Goal: Information Seeking & Learning: Check status

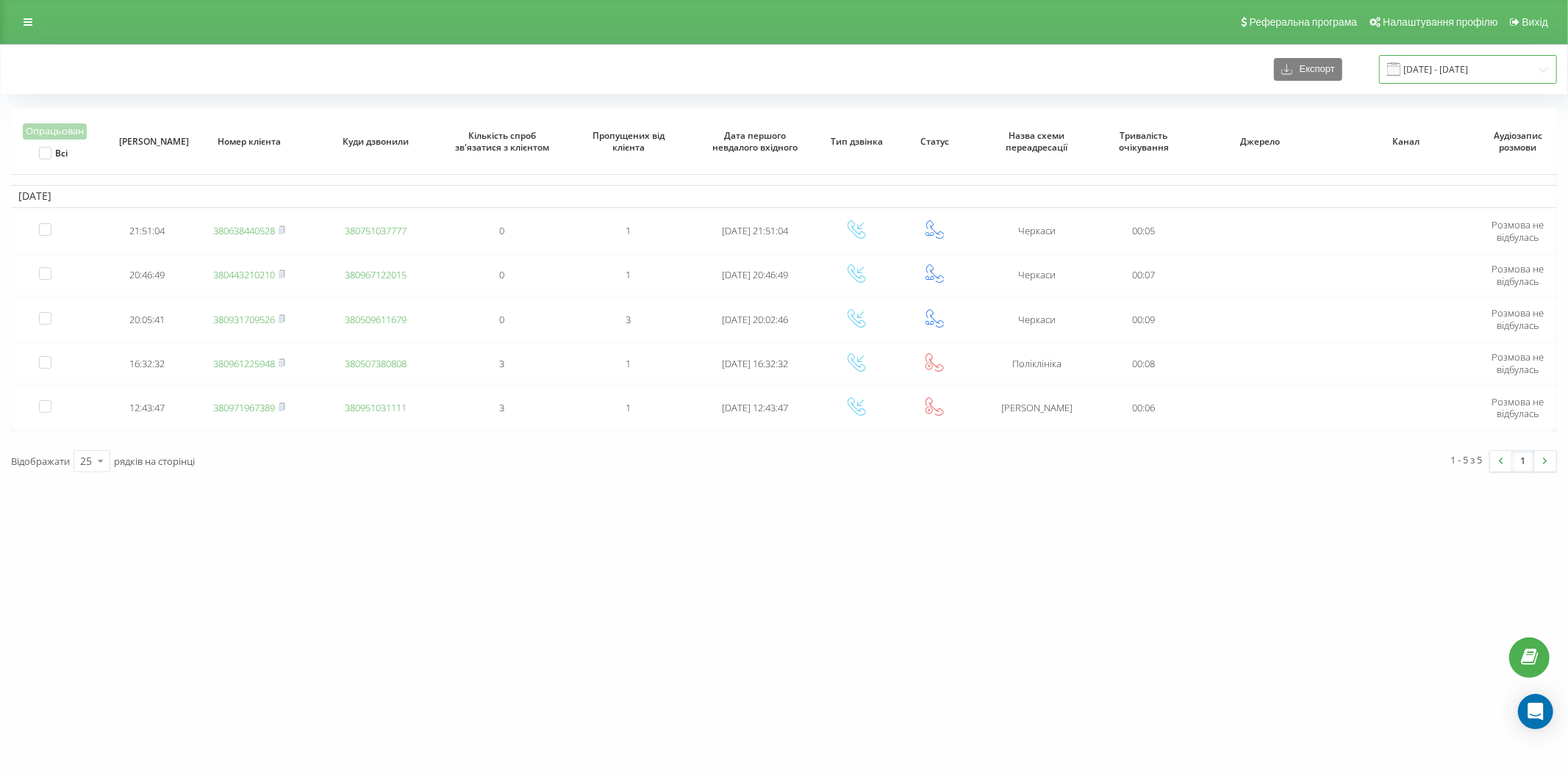
click at [1443, 70] on input "19.09.2025 - 19.09.2025" at bounding box center [1468, 70] width 178 height 29
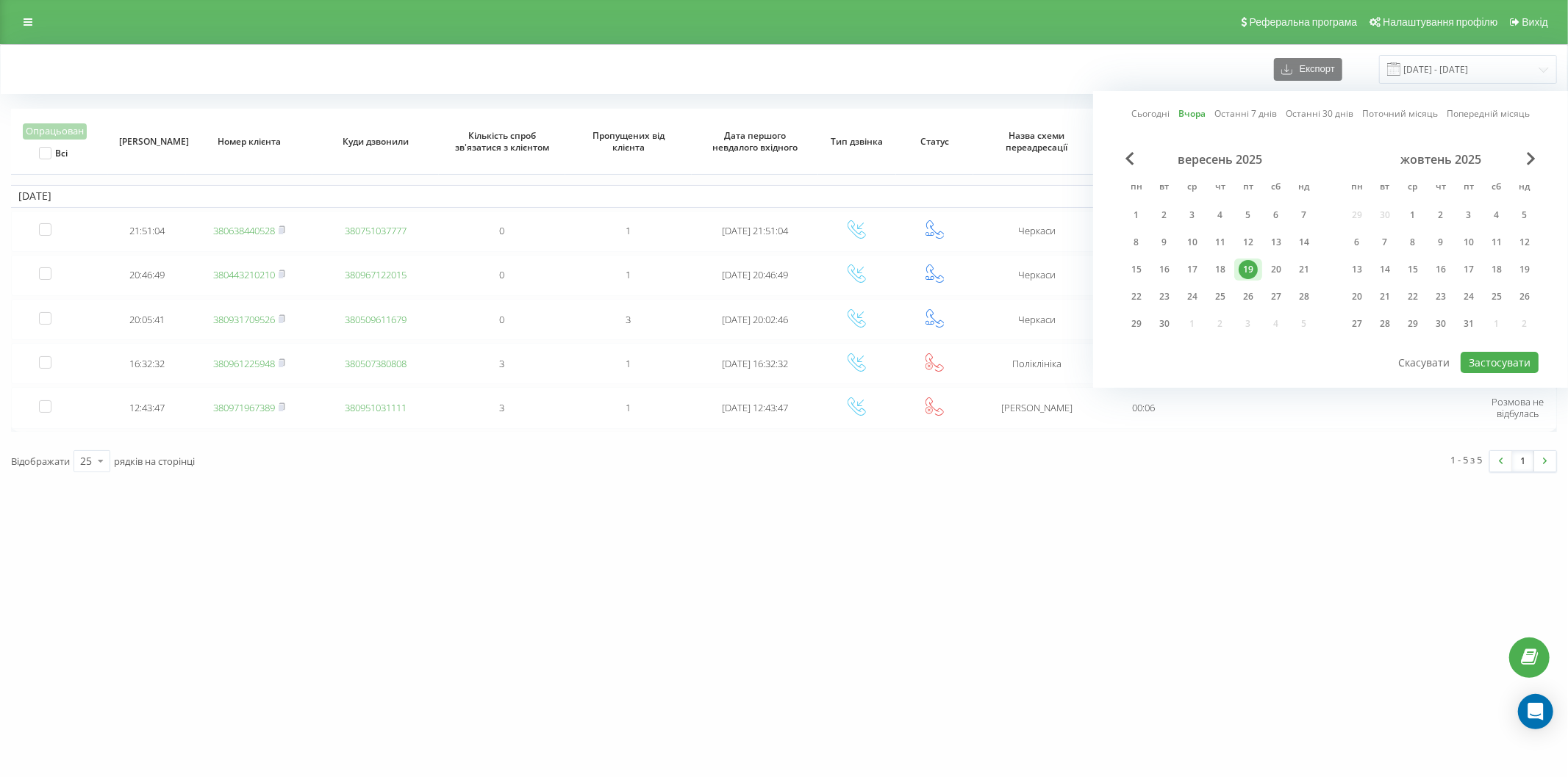
click at [1112, 119] on div "Сьогодні Вчора Останні 7 днів Останні 30 днів Поточний місяць Попередній місяць…" at bounding box center [1330, 239] width 475 height 297
click at [1154, 111] on link "Сьогодні" at bounding box center [1150, 114] width 38 height 14
click at [1490, 354] on button "Застосувати" at bounding box center [1499, 363] width 78 height 21
type input "[DATE] - [DATE]"
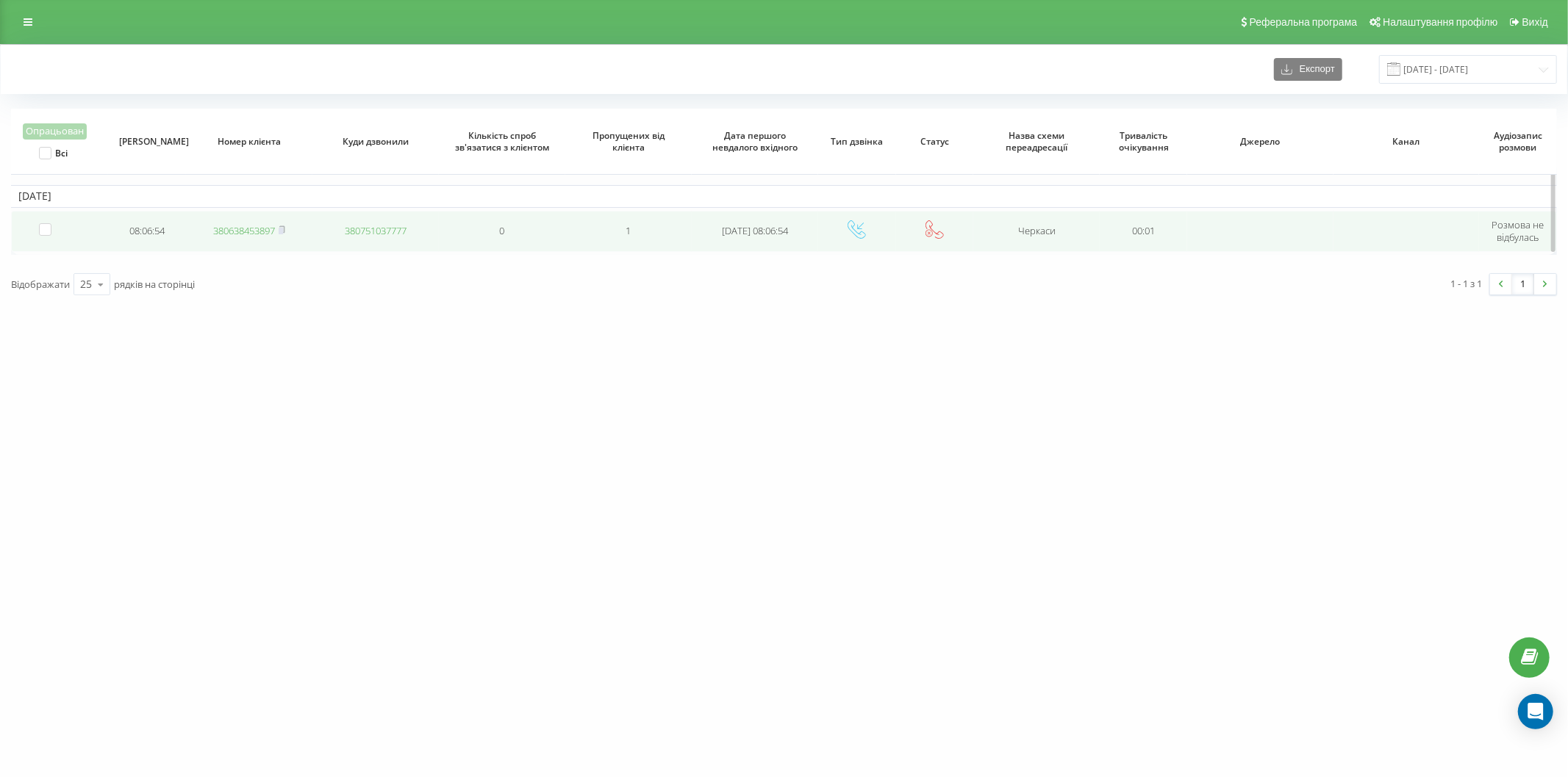
click at [266, 231] on link "380638453897" at bounding box center [243, 231] width 62 height 13
click at [248, 231] on link "380731413437" at bounding box center [243, 231] width 62 height 13
click at [245, 226] on link "380989770527" at bounding box center [243, 231] width 62 height 13
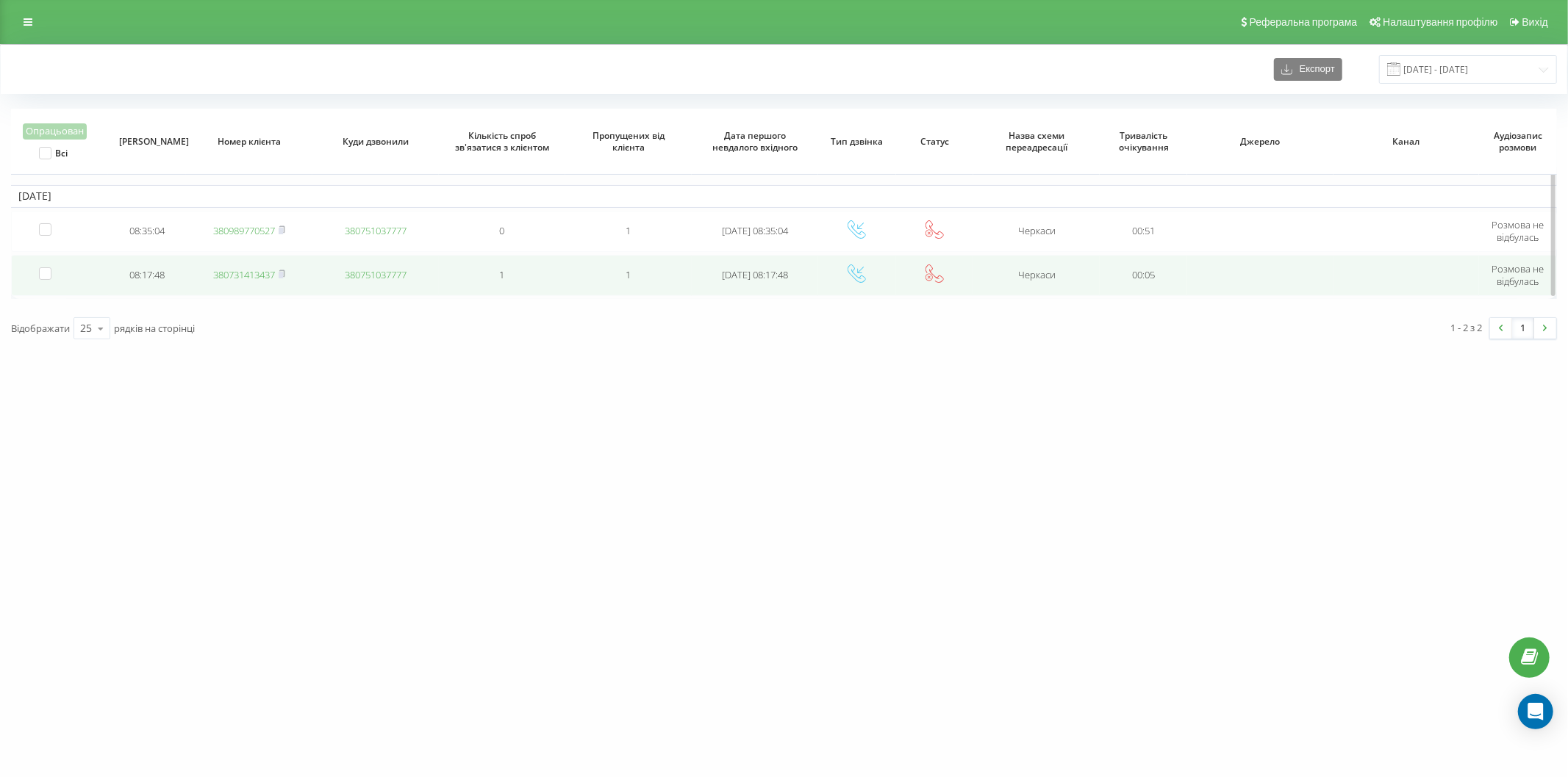
click at [240, 270] on link "380731413437" at bounding box center [243, 274] width 62 height 13
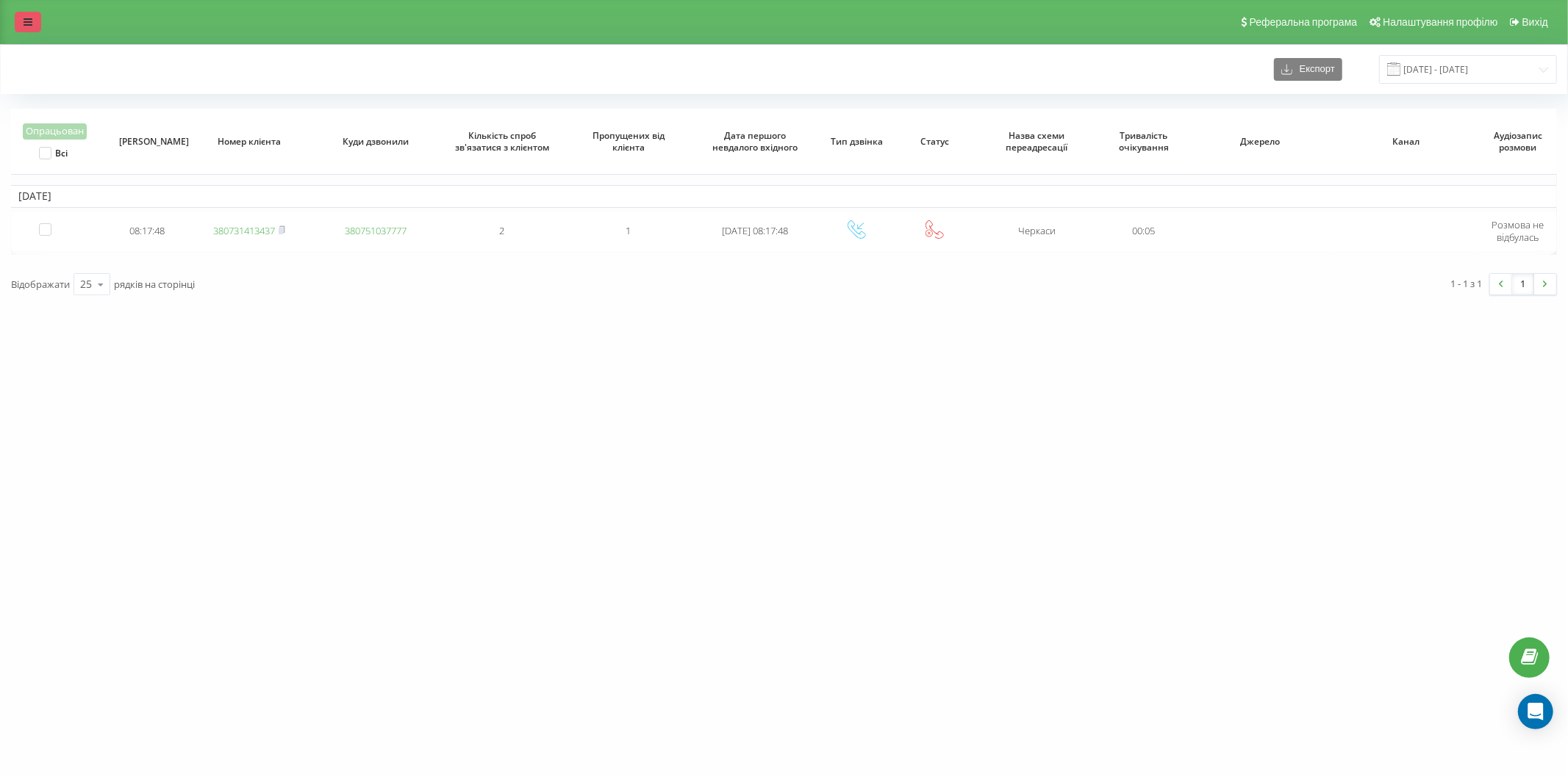
click at [30, 23] on icon at bounding box center [28, 22] width 9 height 11
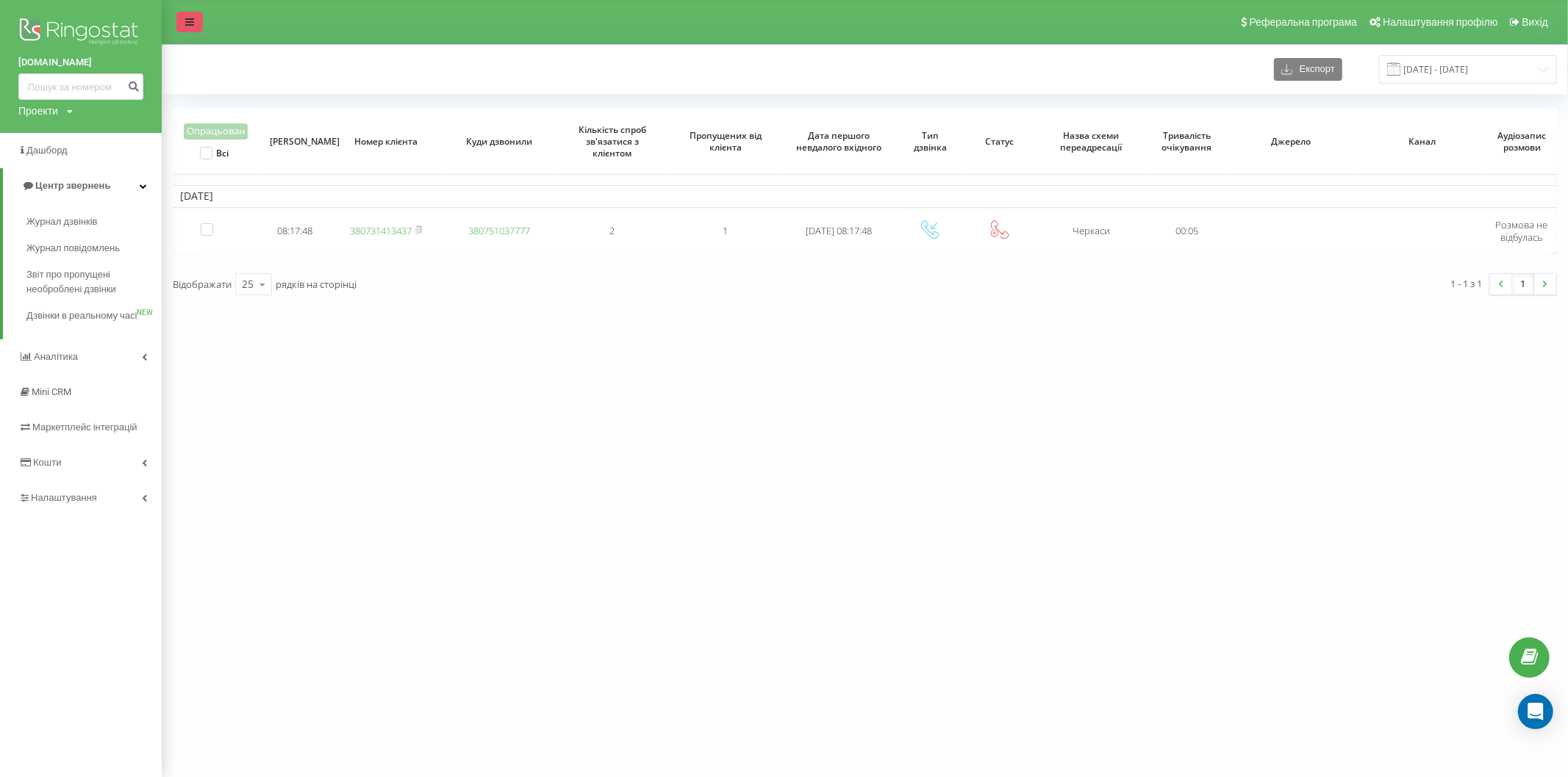
click at [189, 22] on icon at bounding box center [190, 22] width 9 height 11
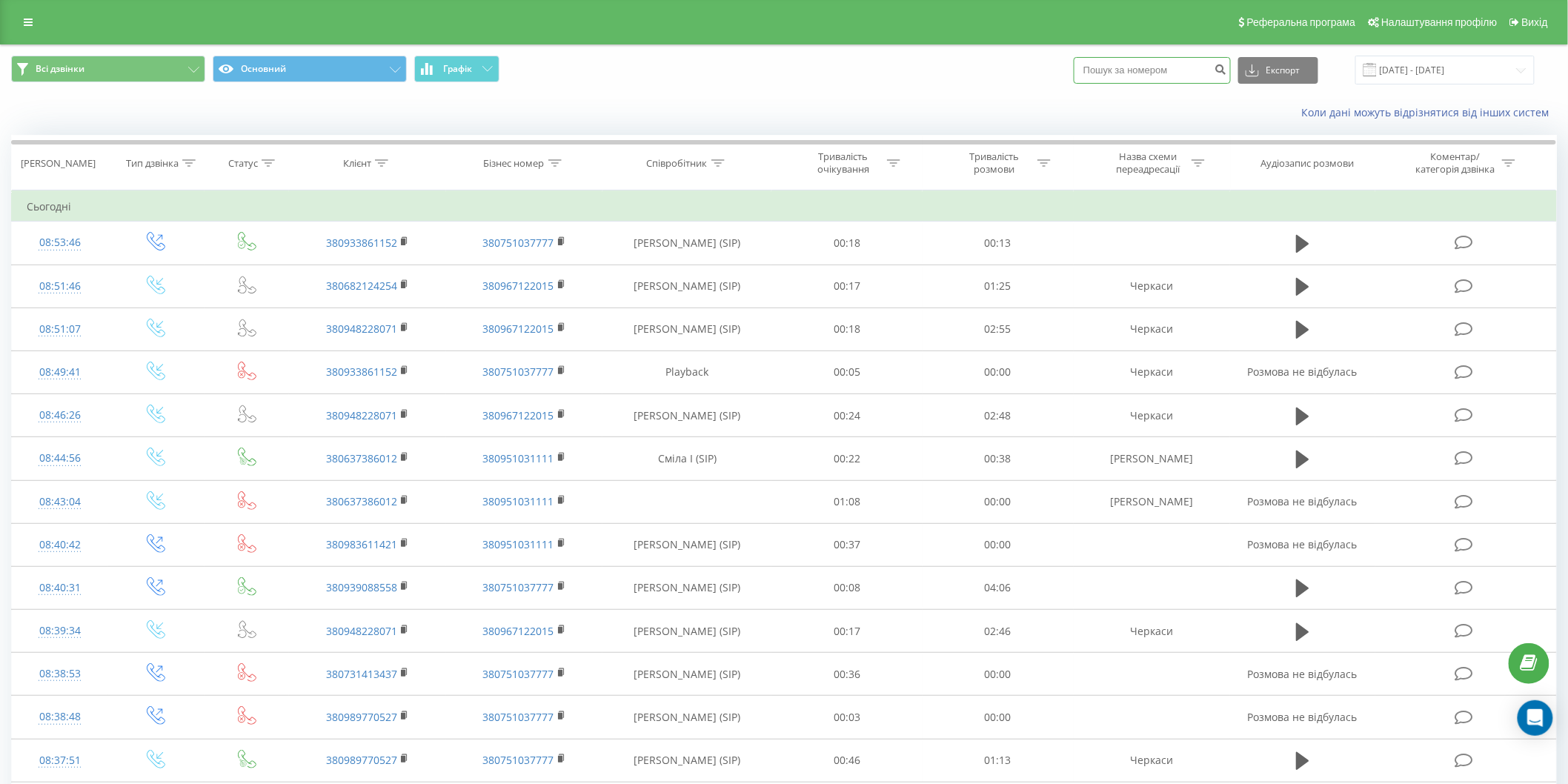
click at [1128, 65] on input at bounding box center [1152, 70] width 157 height 27
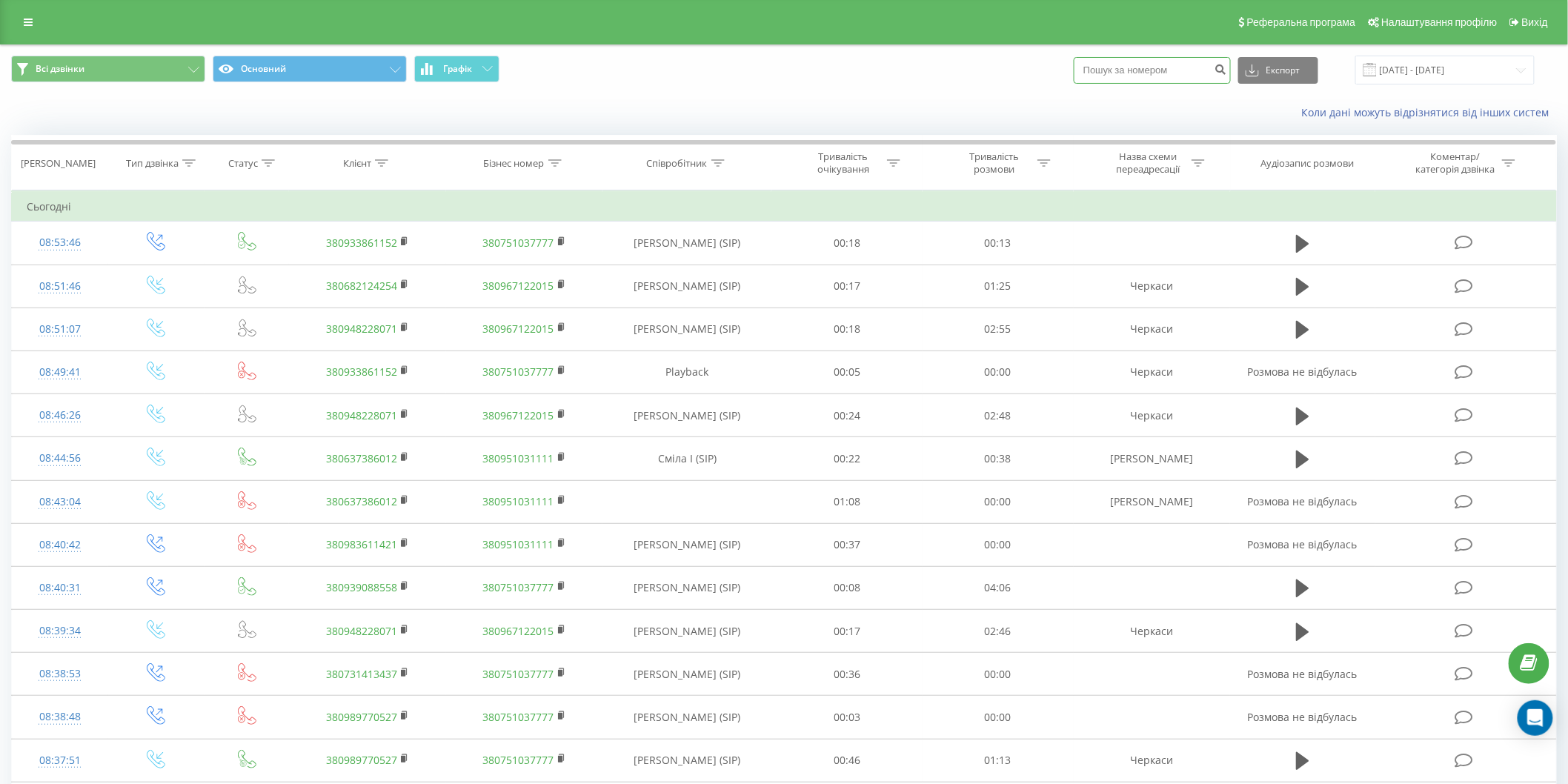
paste input "380948228071"
type input "380948228071"
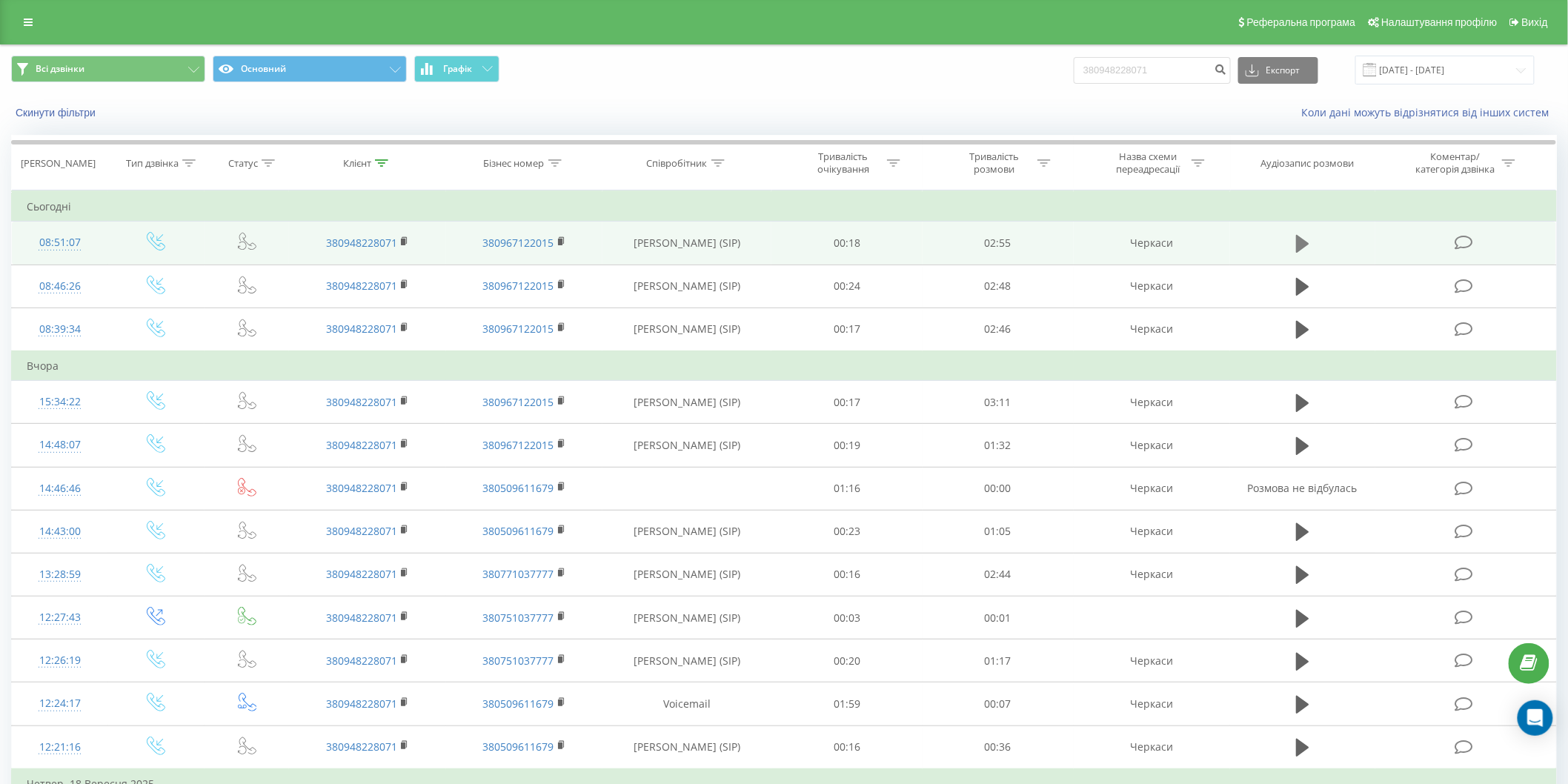
click at [1304, 254] on button at bounding box center [1302, 244] width 22 height 22
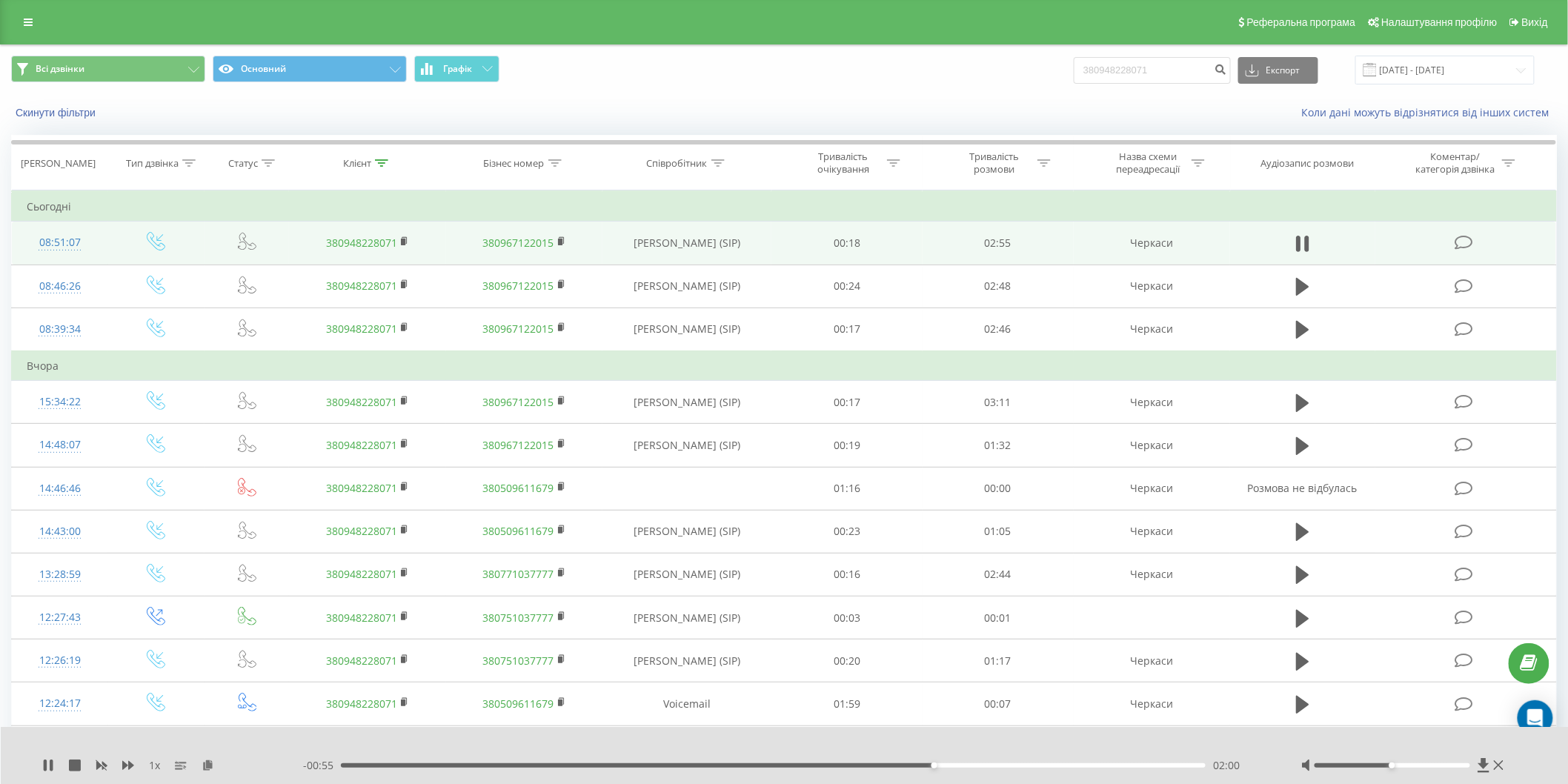
click at [54, 768] on div "1 x" at bounding box center [173, 766] width 261 height 14
click at [49, 765] on icon at bounding box center [50, 765] width 3 height 12
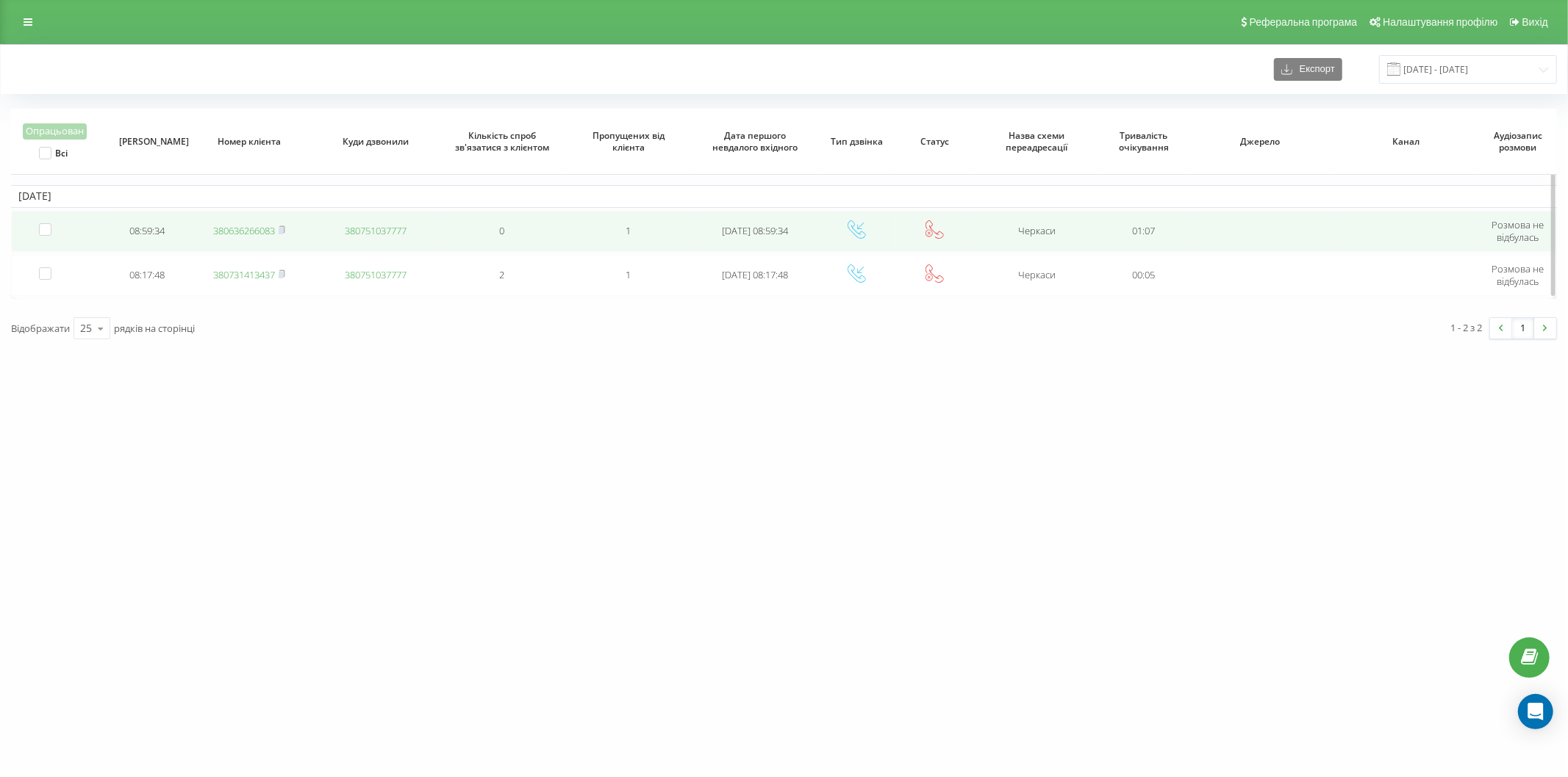
click at [250, 230] on link "380636266083" at bounding box center [243, 231] width 62 height 13
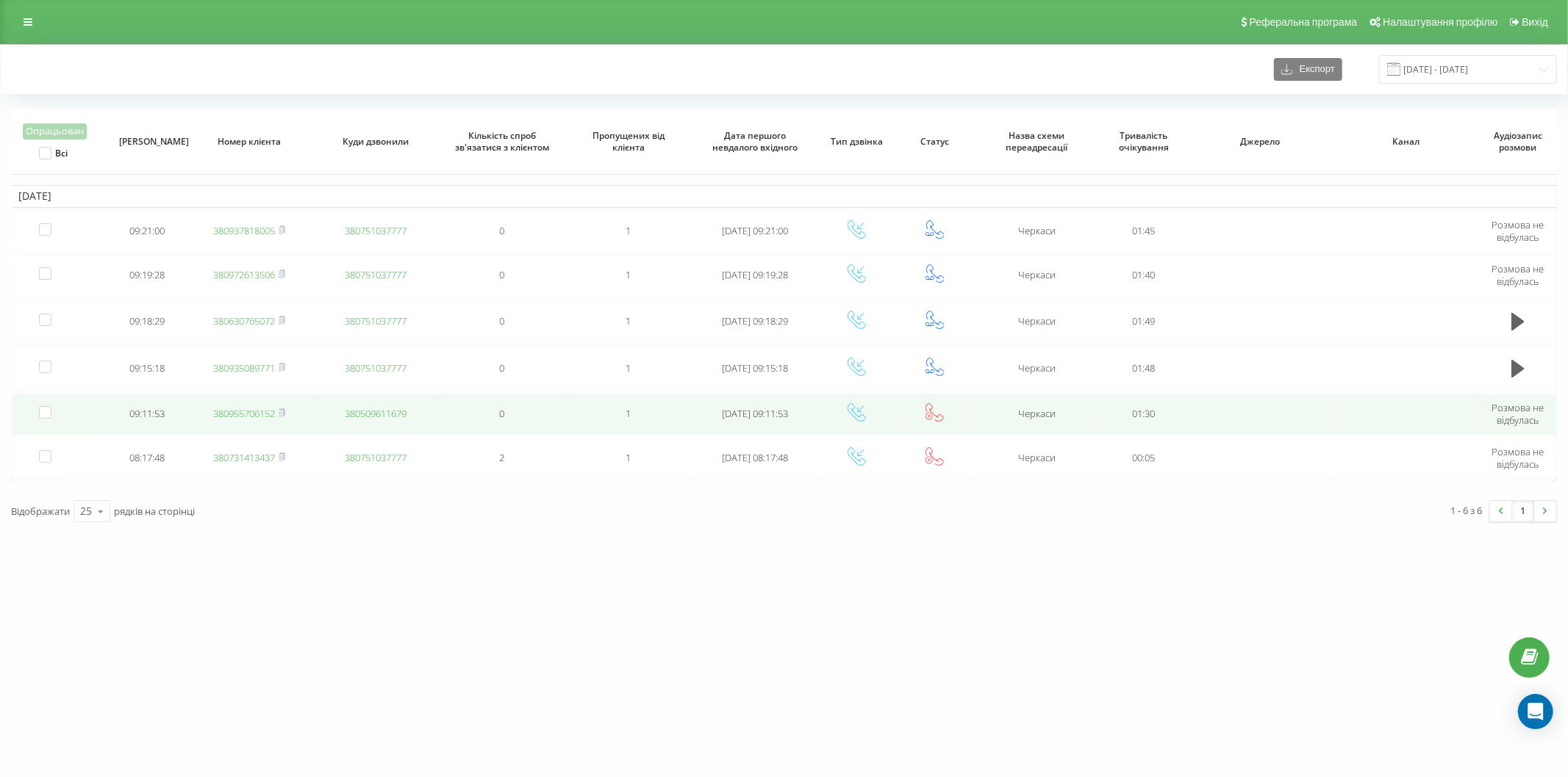
click at [254, 410] on link "380955706152" at bounding box center [243, 413] width 62 height 13
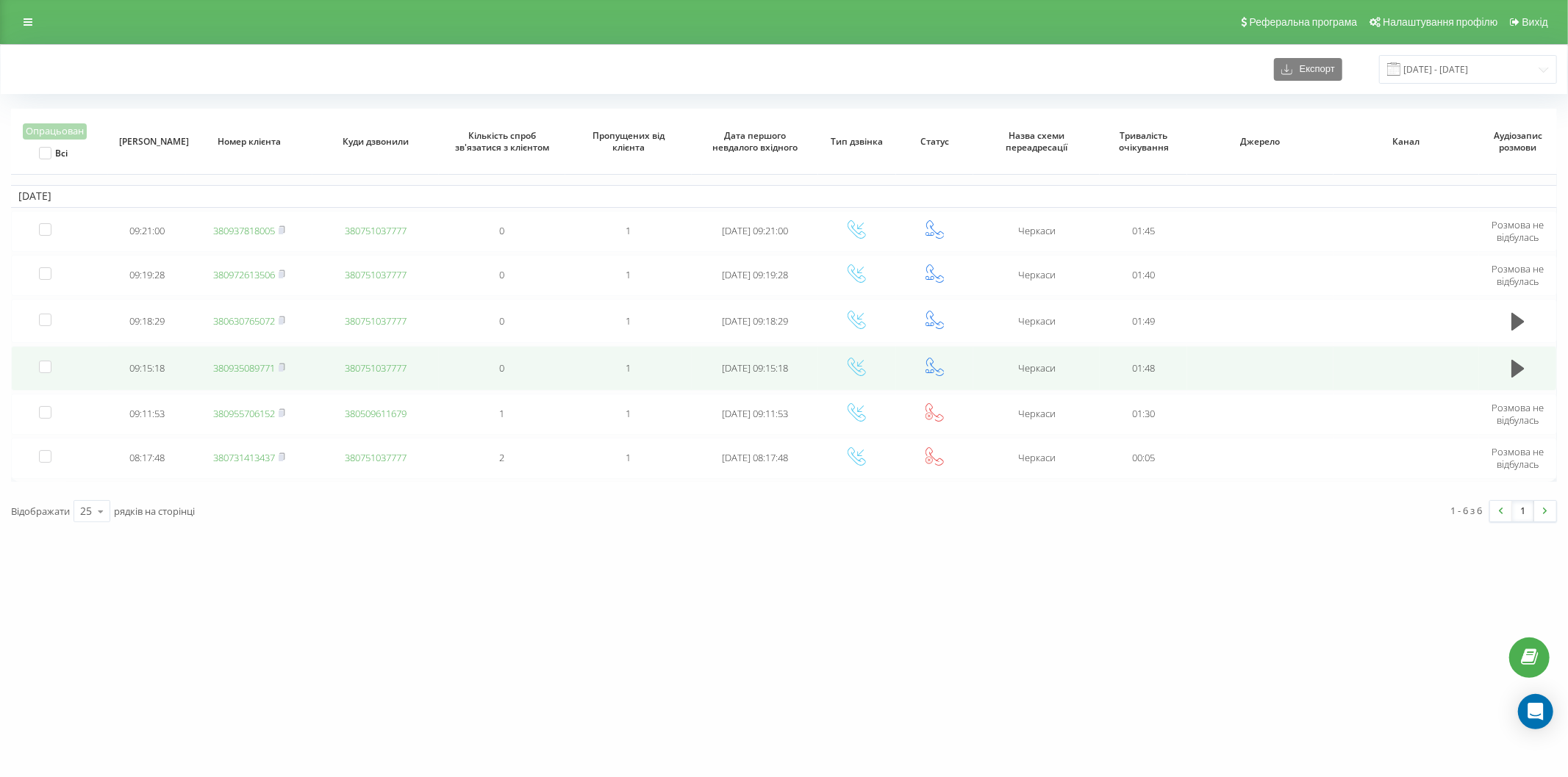
click at [265, 363] on link "380935089771" at bounding box center [243, 368] width 62 height 13
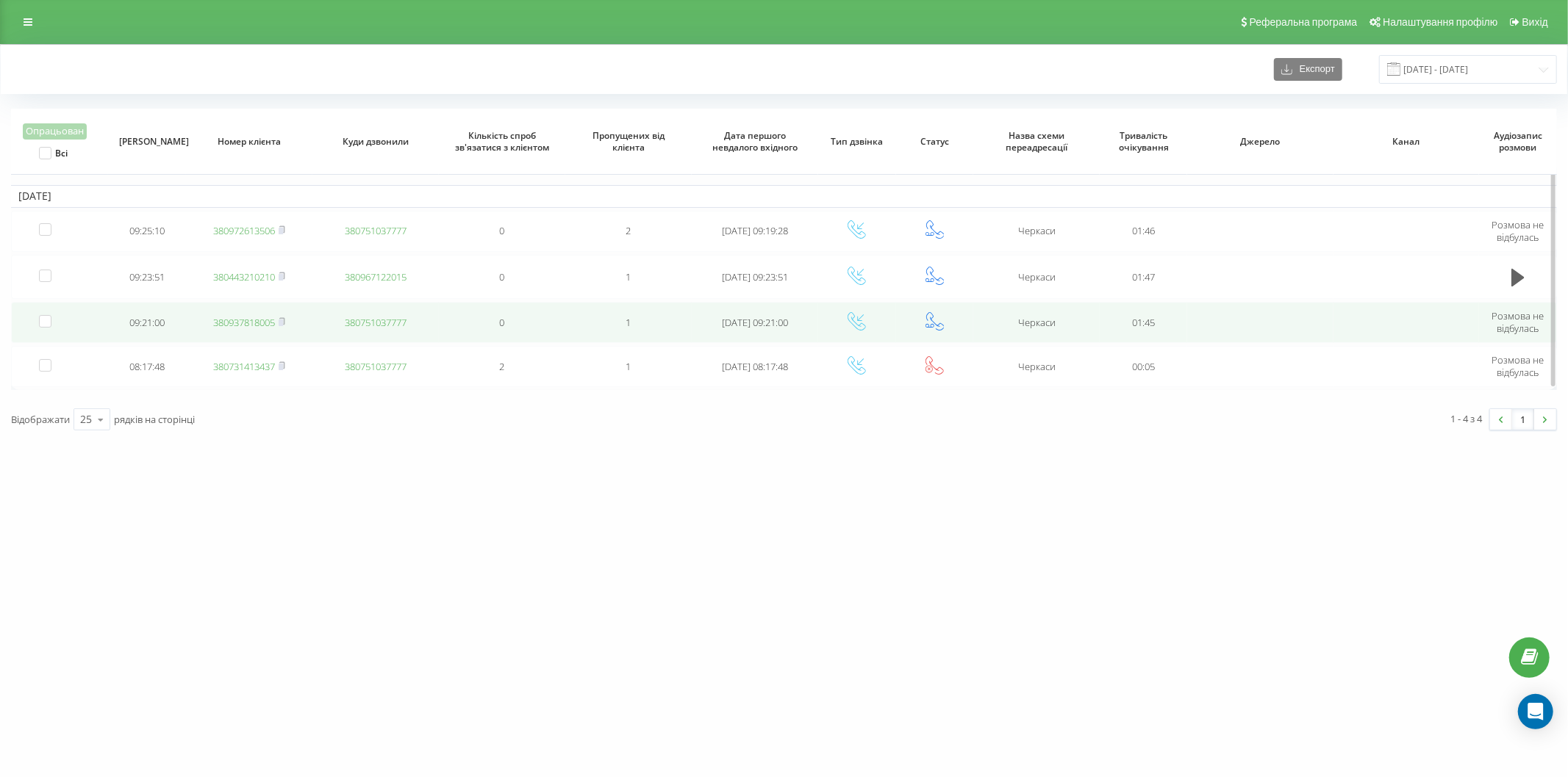
click at [253, 317] on link "380937818005" at bounding box center [243, 323] width 62 height 13
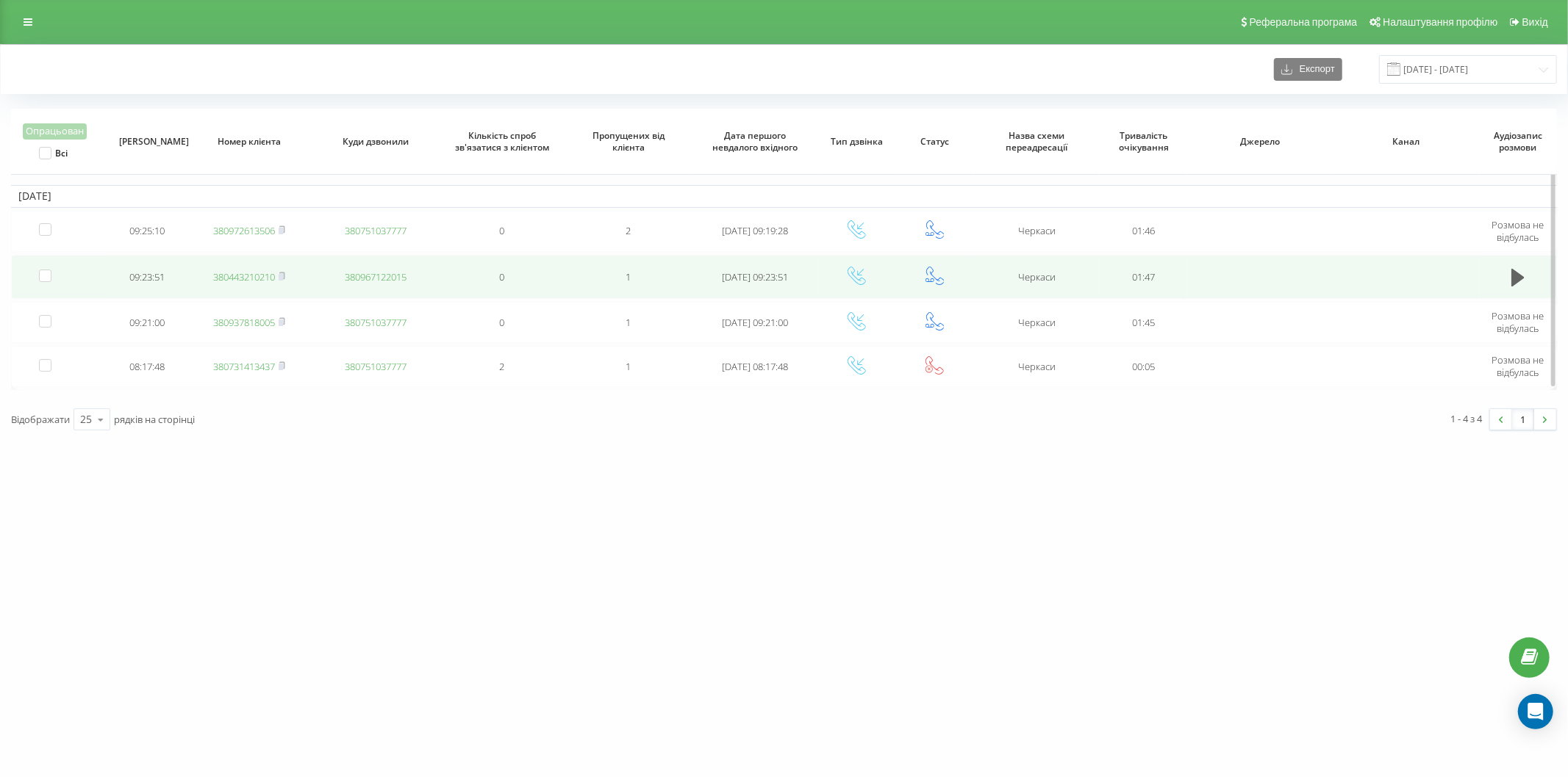
click at [267, 277] on link "380443210210" at bounding box center [243, 276] width 62 height 13
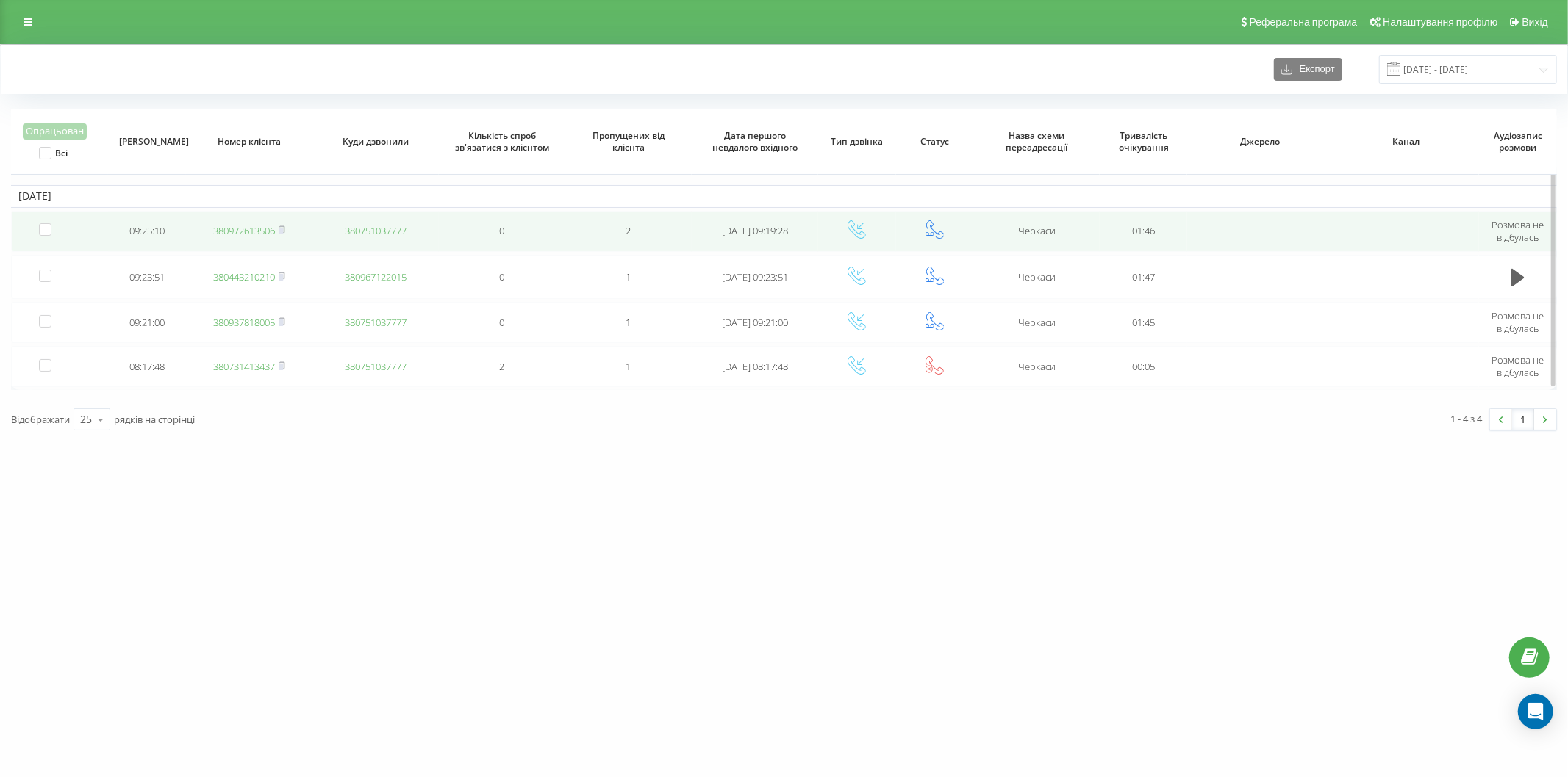
click at [230, 233] on link "380972613506" at bounding box center [243, 231] width 62 height 13
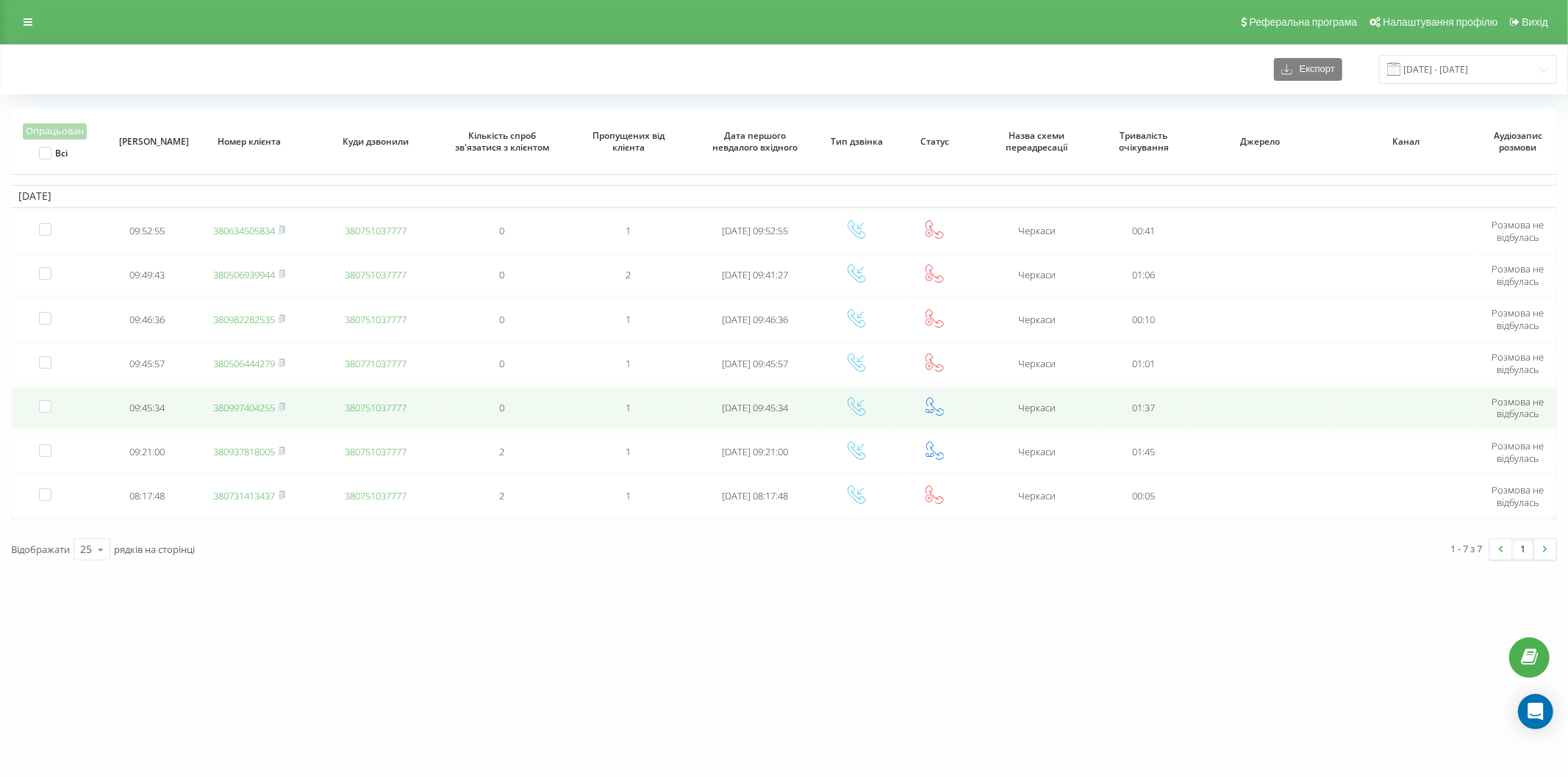
click at [267, 409] on link "380997404255" at bounding box center [243, 407] width 62 height 13
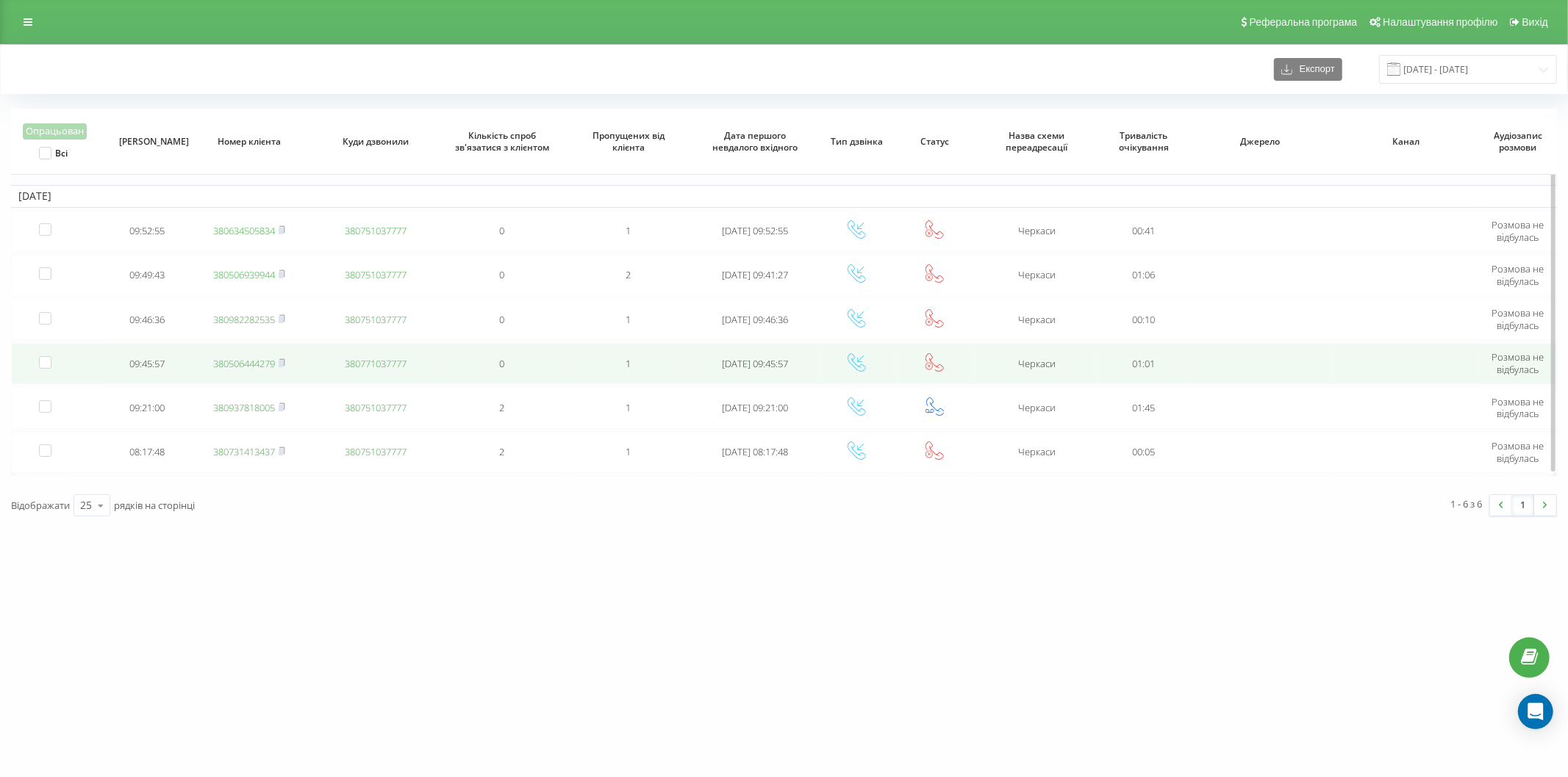
click at [243, 362] on link "380506444279" at bounding box center [243, 364] width 62 height 13
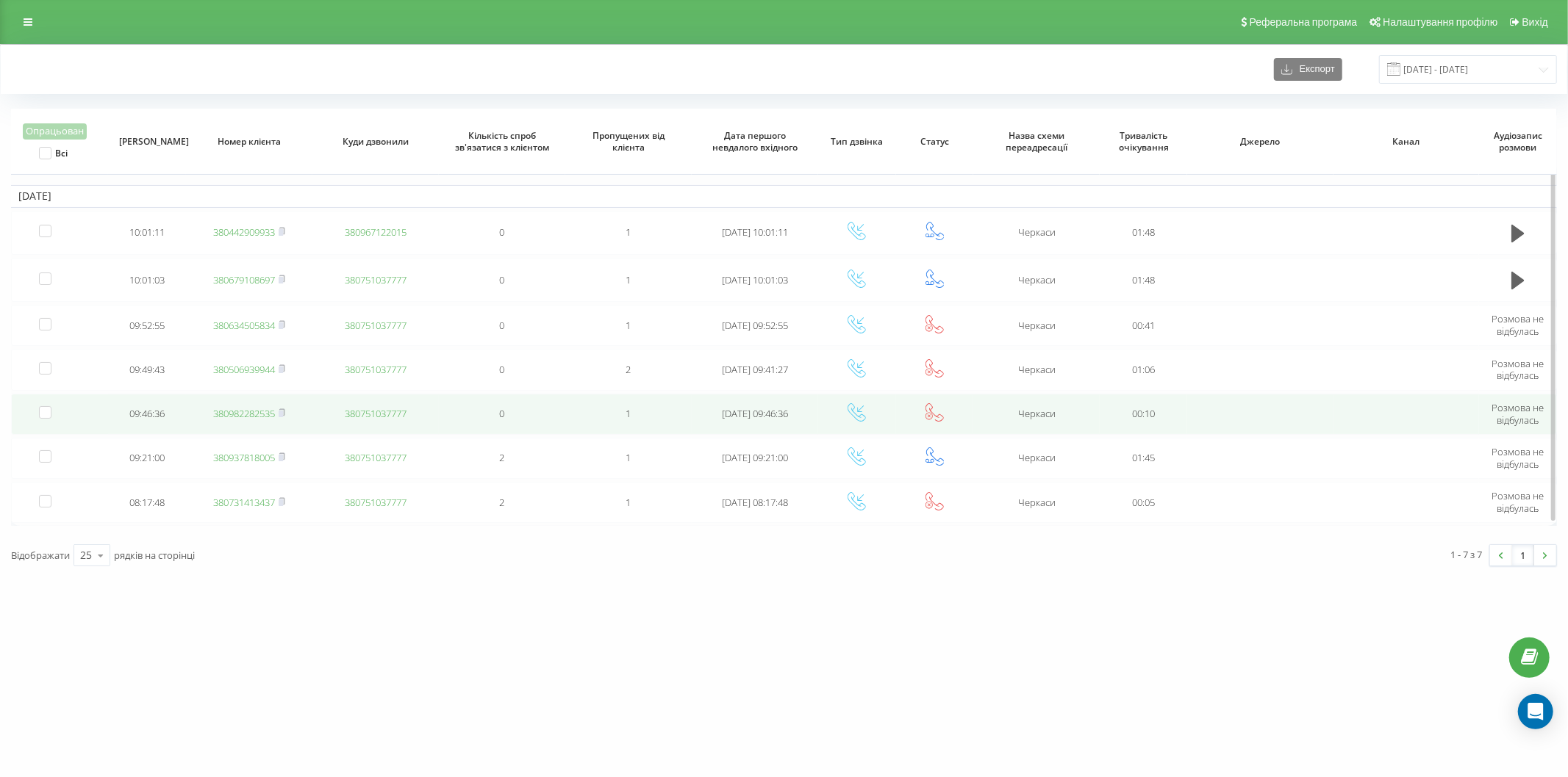
click at [259, 413] on link "380982282535" at bounding box center [243, 413] width 62 height 13
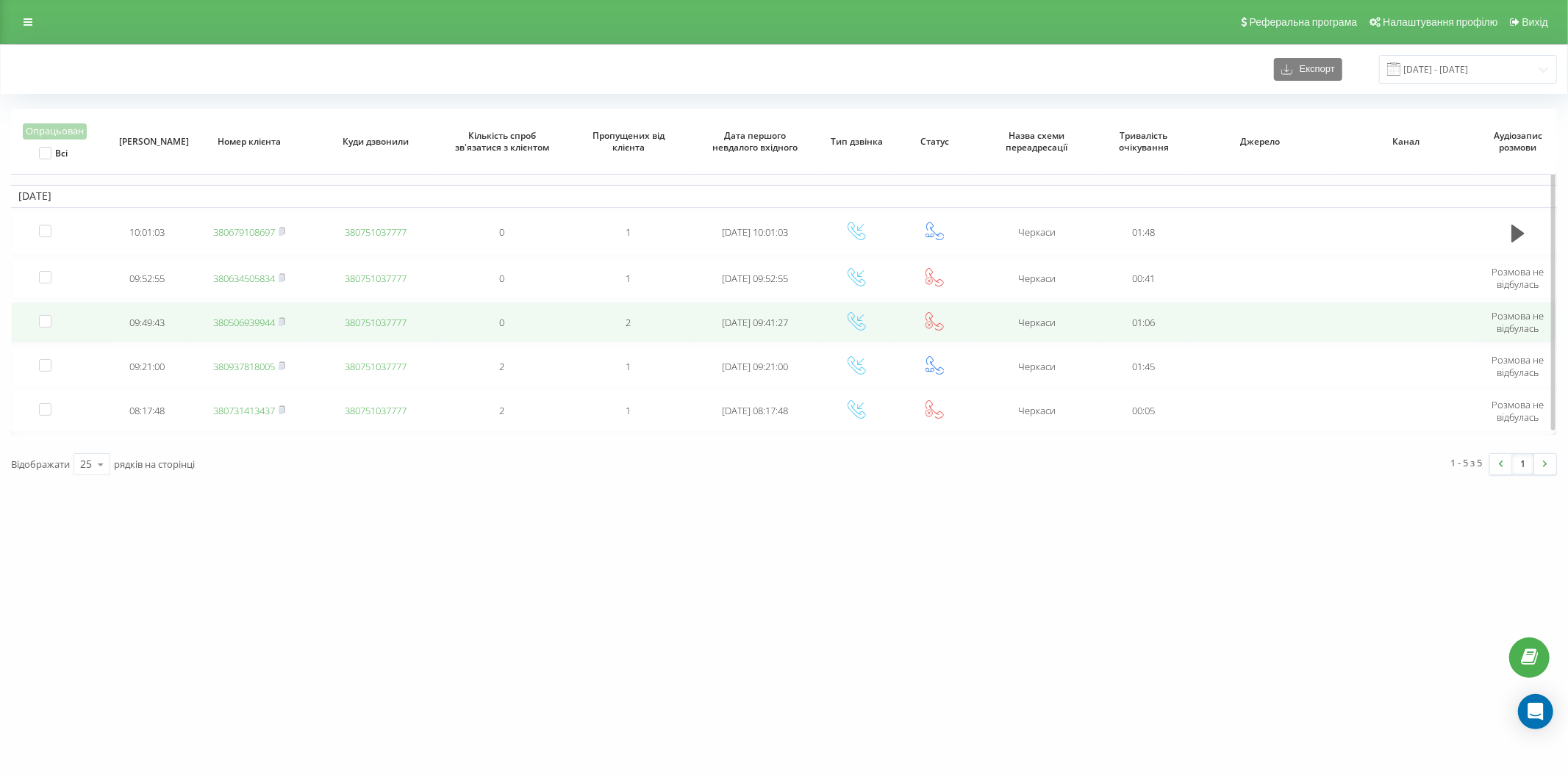
click at [250, 321] on link "380506939944" at bounding box center [243, 323] width 62 height 13
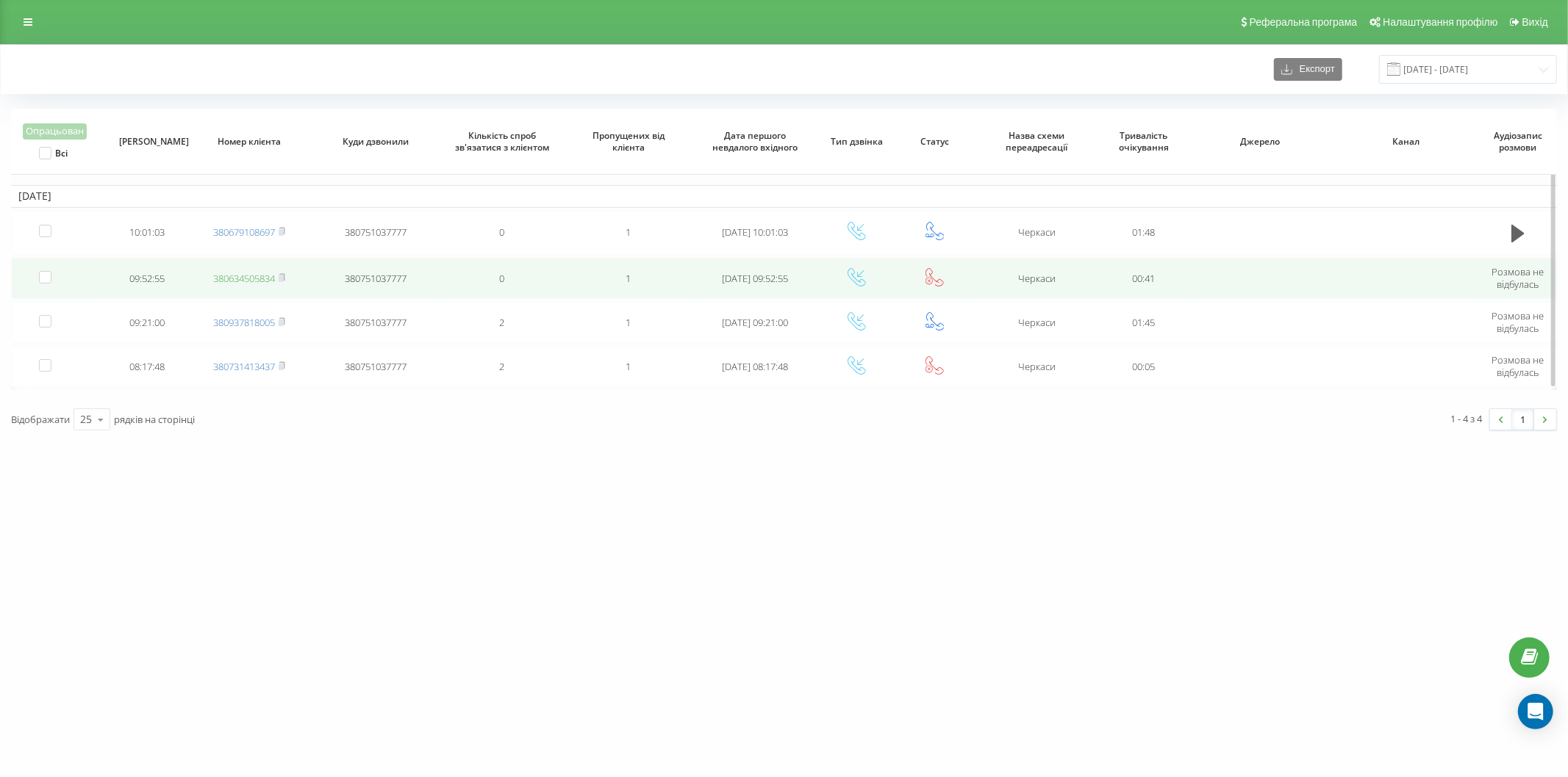
click at [253, 275] on link "380634505834" at bounding box center [243, 278] width 62 height 13
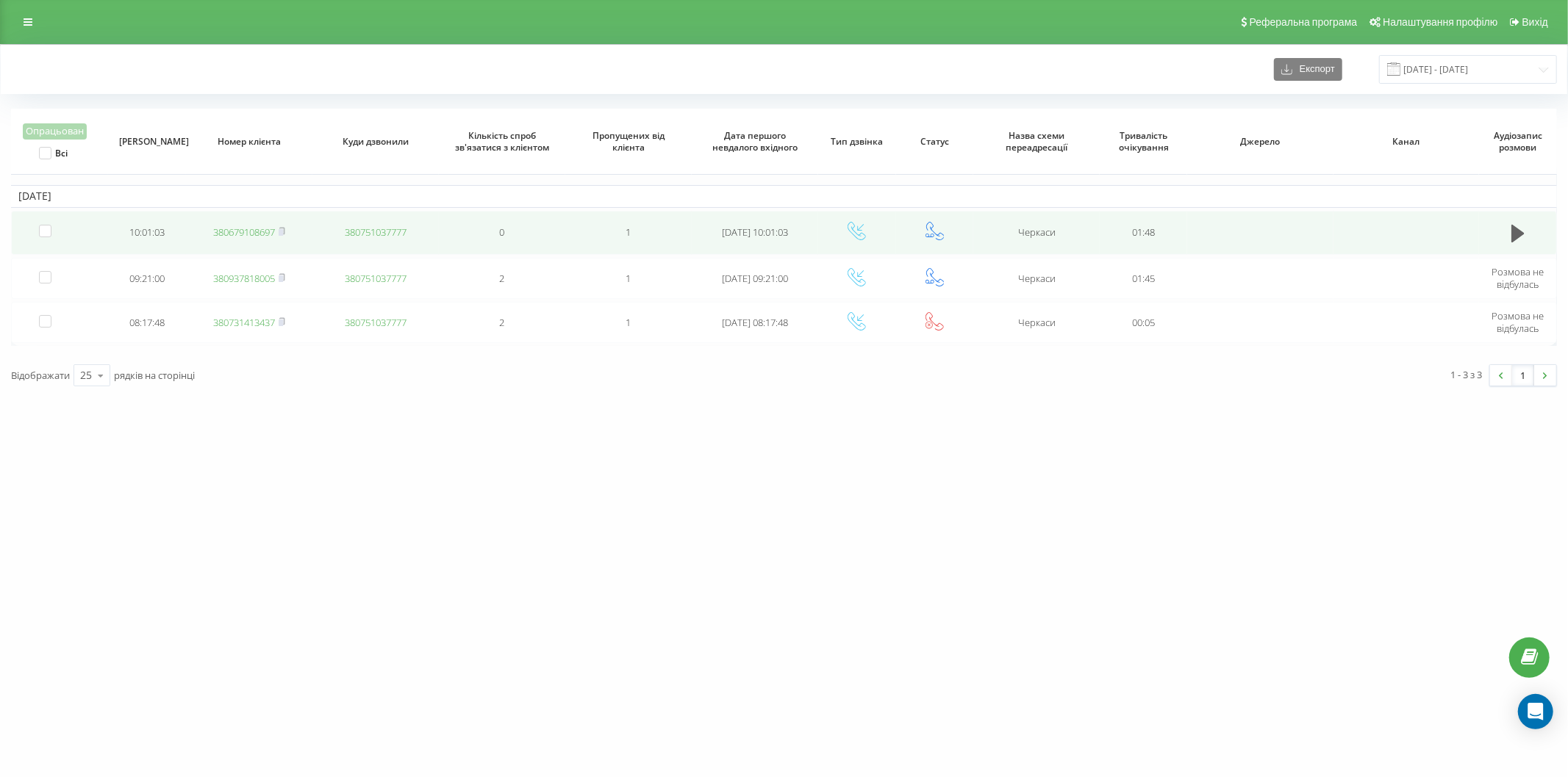
click at [252, 233] on link "380679108697" at bounding box center [243, 232] width 62 height 13
click at [261, 233] on link "380679108697" at bounding box center [243, 232] width 62 height 13
click at [250, 225] on link "380503559806" at bounding box center [243, 232] width 62 height 13
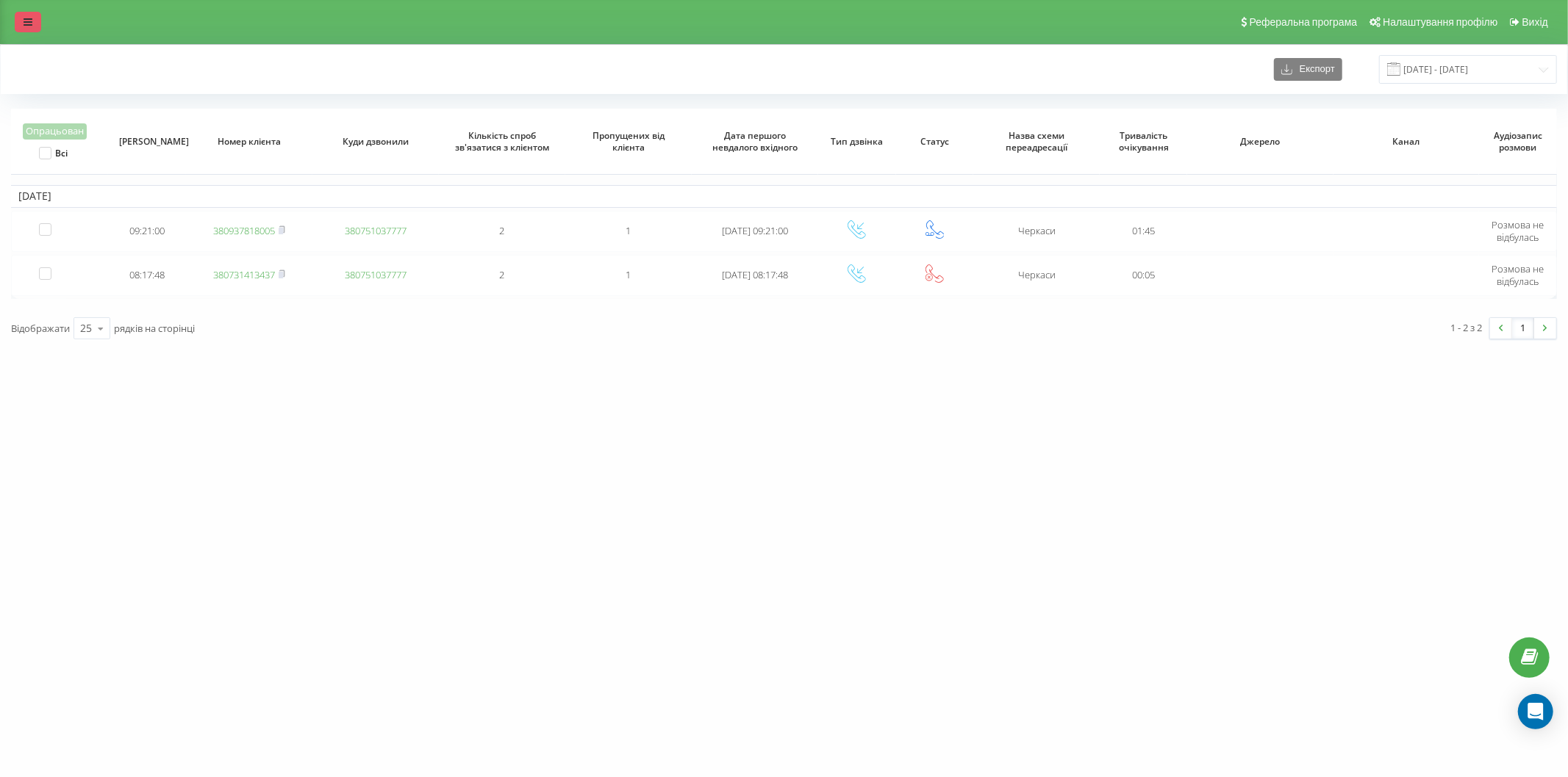
click at [29, 23] on icon at bounding box center [28, 22] width 9 height 11
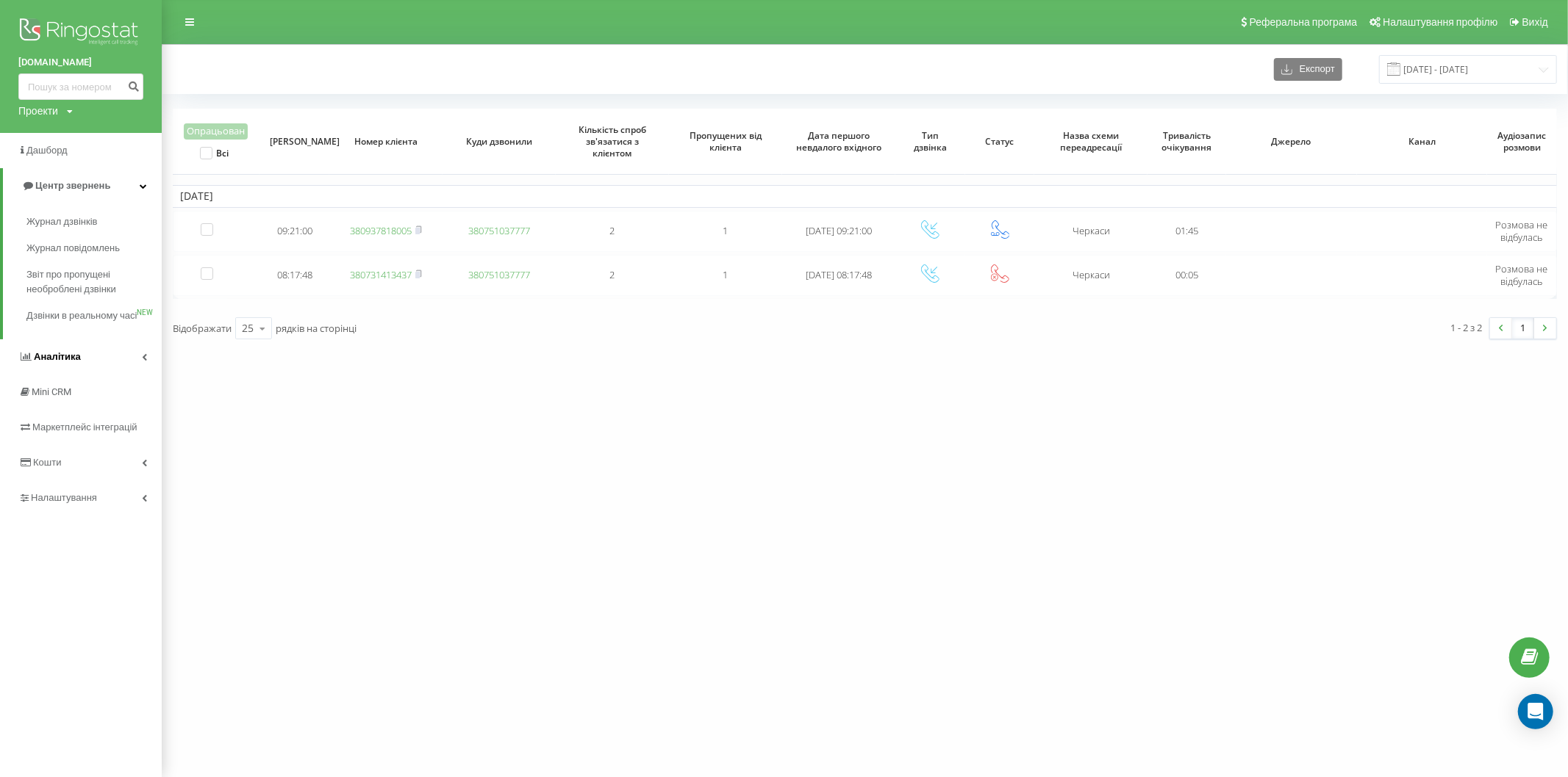
click at [86, 371] on link "Аналiтика" at bounding box center [80, 357] width 161 height 36
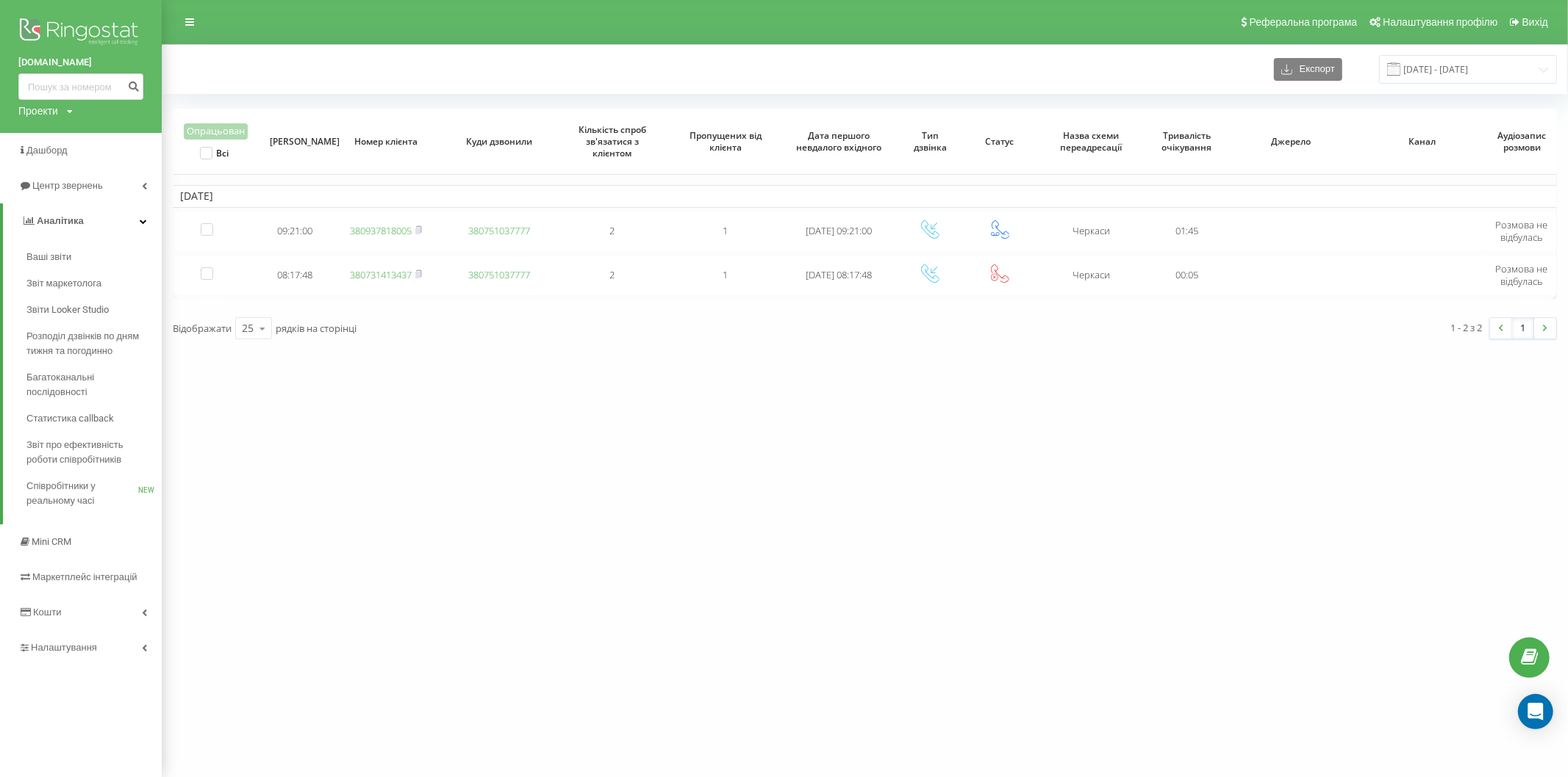
drag, startPoint x: 186, startPoint y: 28, endPoint x: 230, endPoint y: 3, distance: 50.6
click at [188, 28] on link at bounding box center [190, 21] width 27 height 20
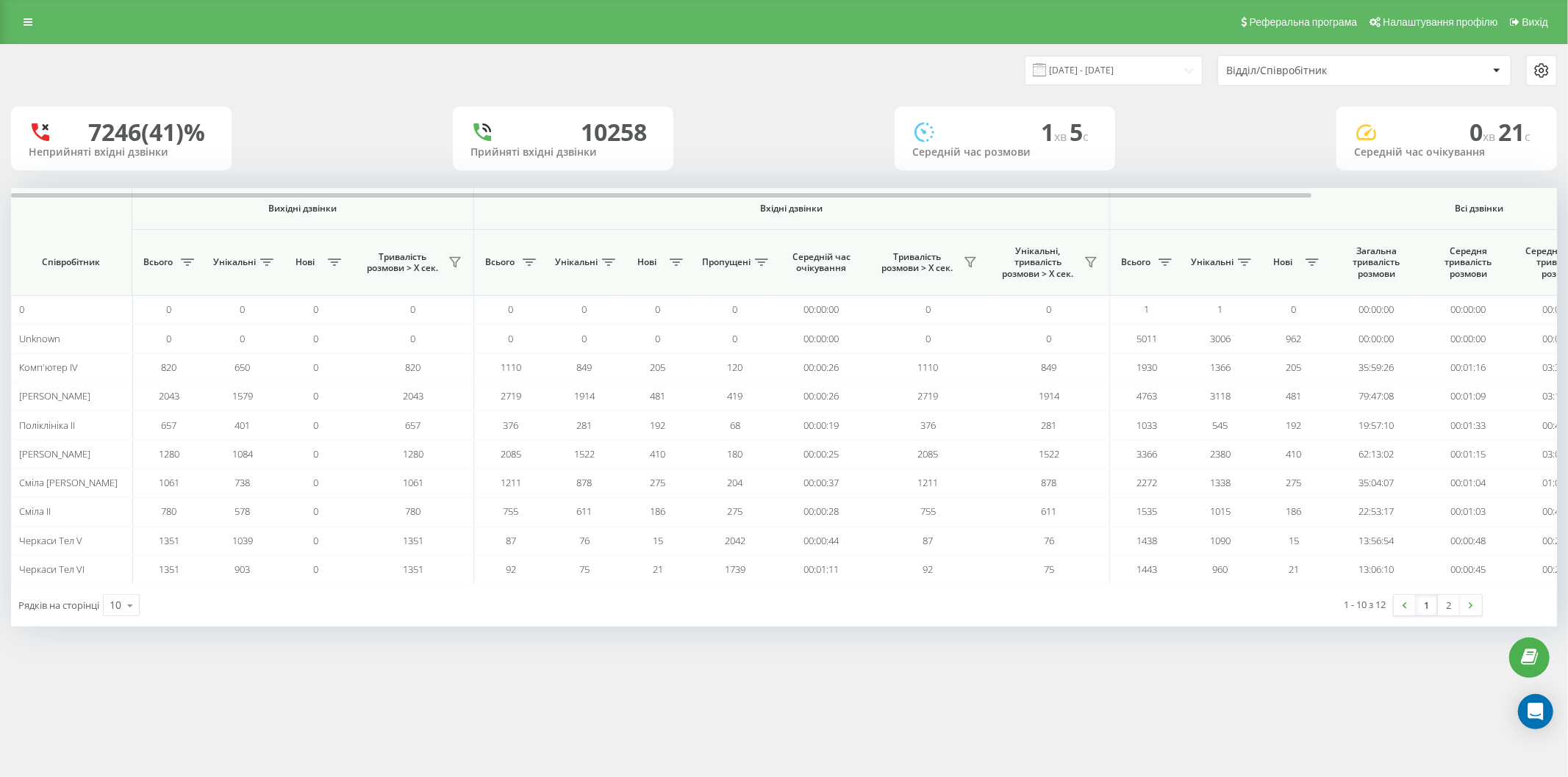
click at [1262, 70] on div "Відділ/Співробітник" at bounding box center [1313, 71] width 176 height 12
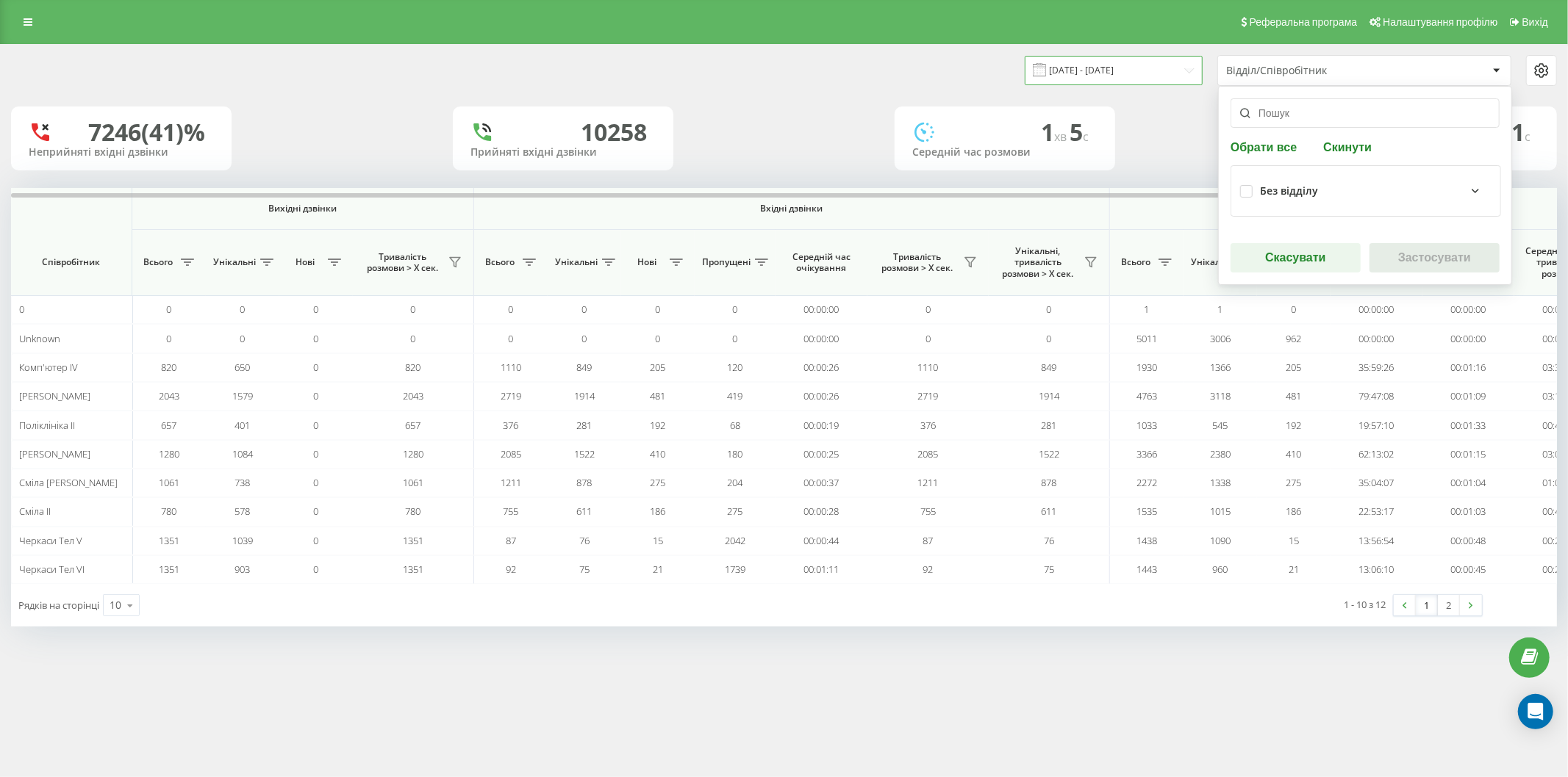
click at [1154, 70] on input "20.08.2025 - 20.09.2025" at bounding box center [1114, 70] width 178 height 29
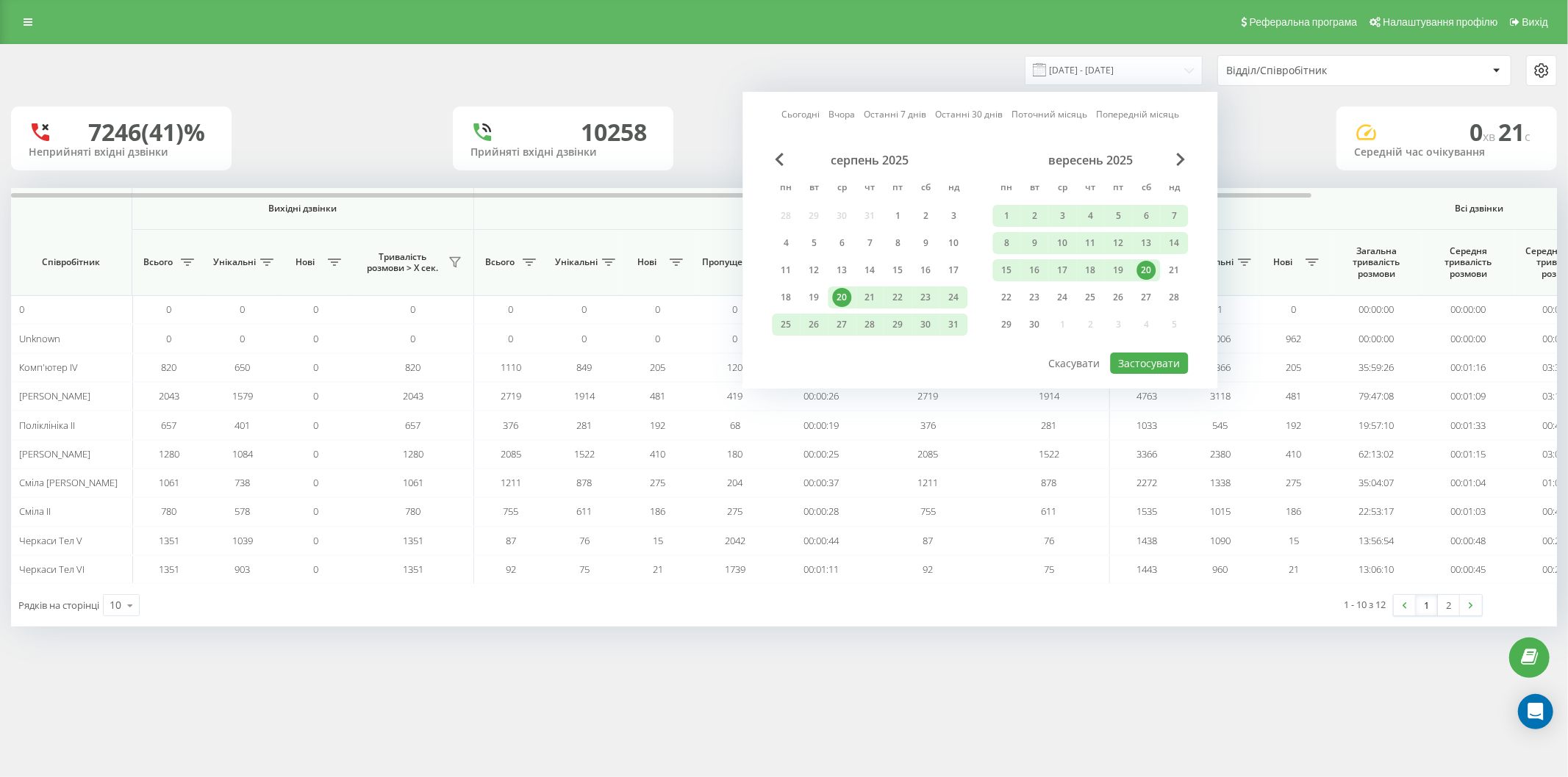
click at [790, 121] on div "Сьогодні Вчора Останні 7 днів Останні 30 днів Поточний місяць Попередній місяць…" at bounding box center [980, 240] width 475 height 297
click at [794, 119] on link "Сьогодні" at bounding box center [800, 115] width 38 height 14
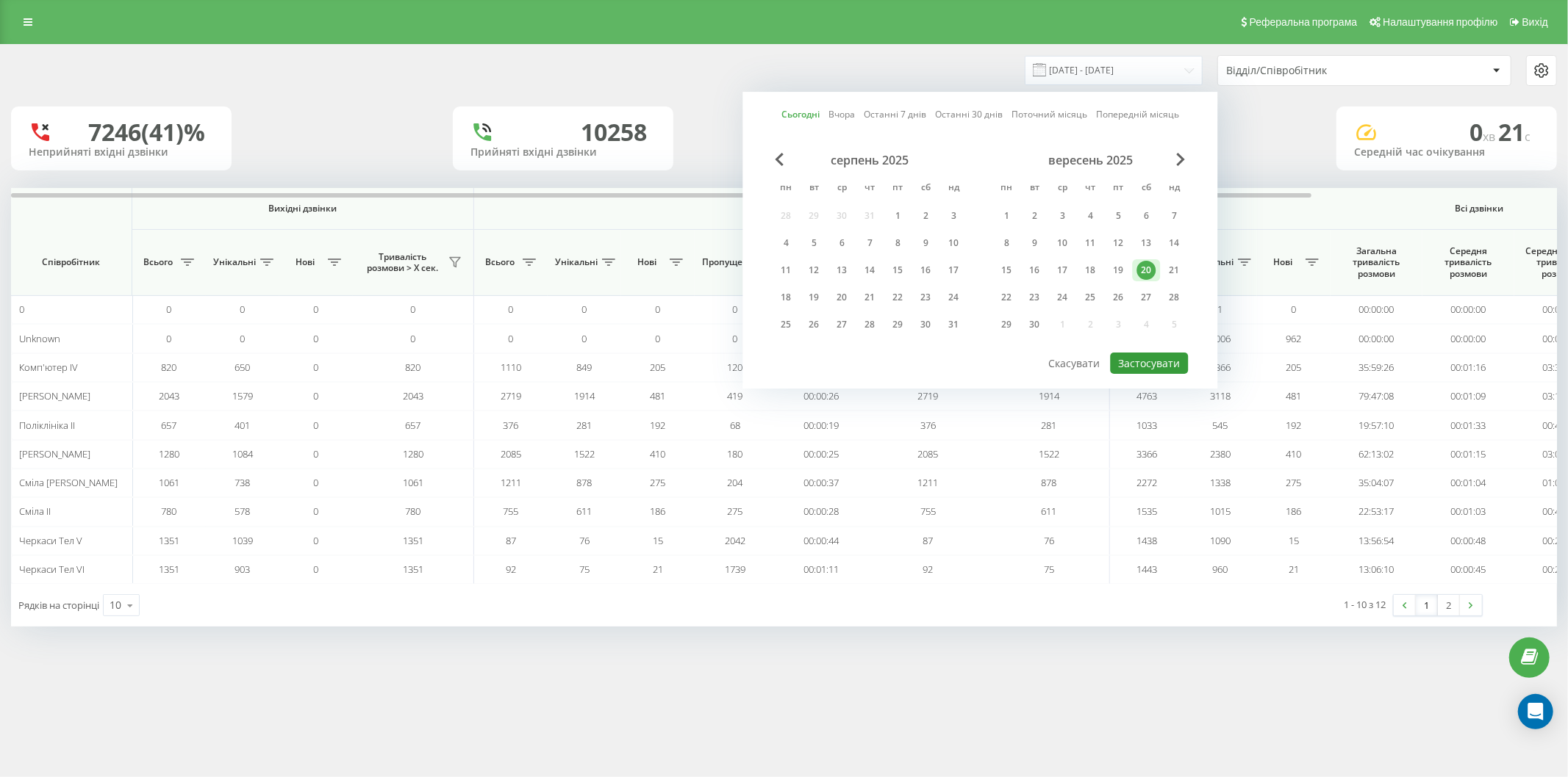
click at [1132, 358] on button "Застосувати" at bounding box center [1148, 364] width 78 height 21
type input "[DATE] - [DATE]"
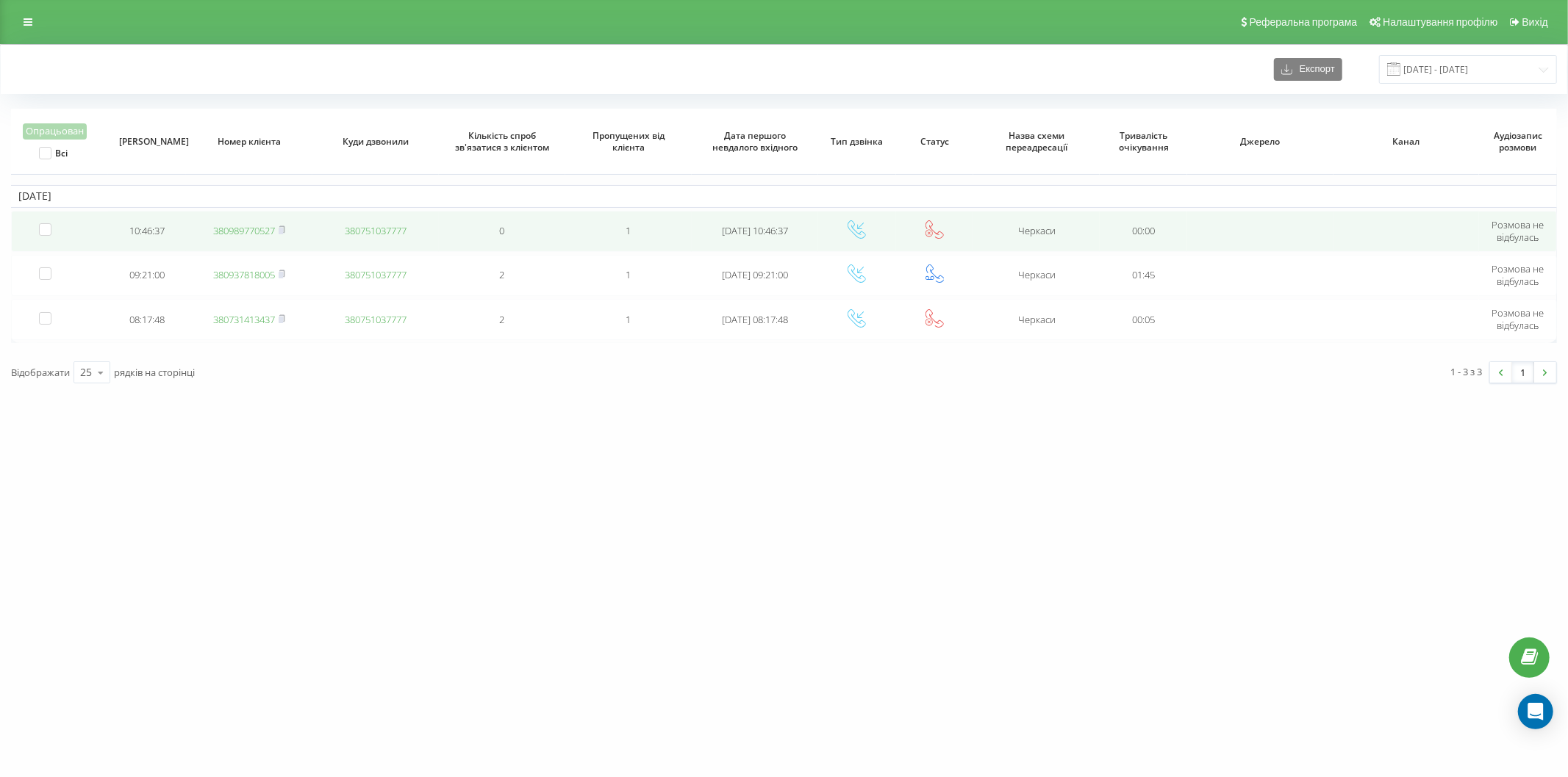
click at [260, 225] on link "380989770527" at bounding box center [243, 231] width 62 height 13
click at [267, 231] on link "380635612907" at bounding box center [243, 231] width 62 height 13
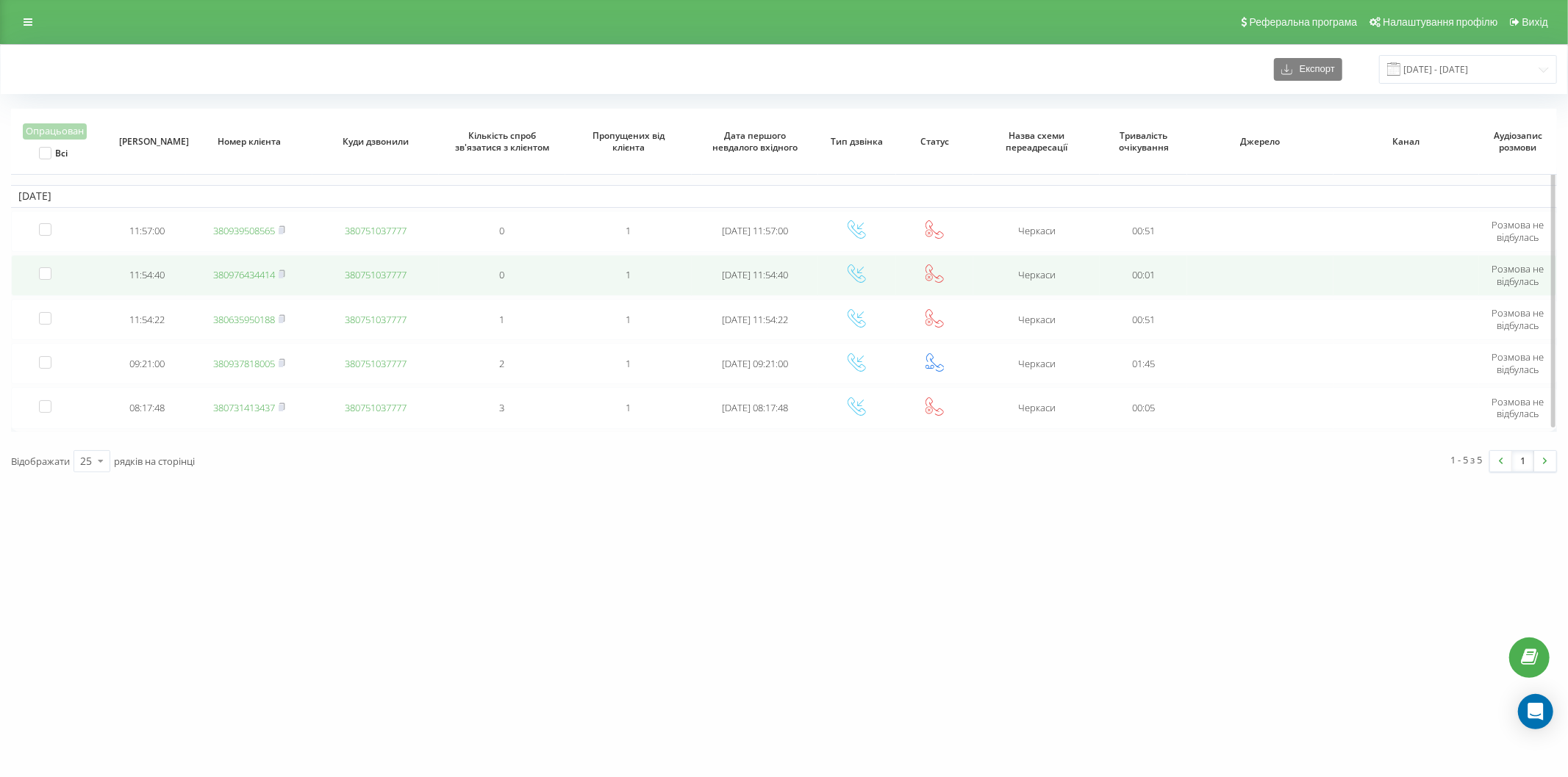
click at [265, 279] on link "380976434414" at bounding box center [243, 274] width 62 height 13
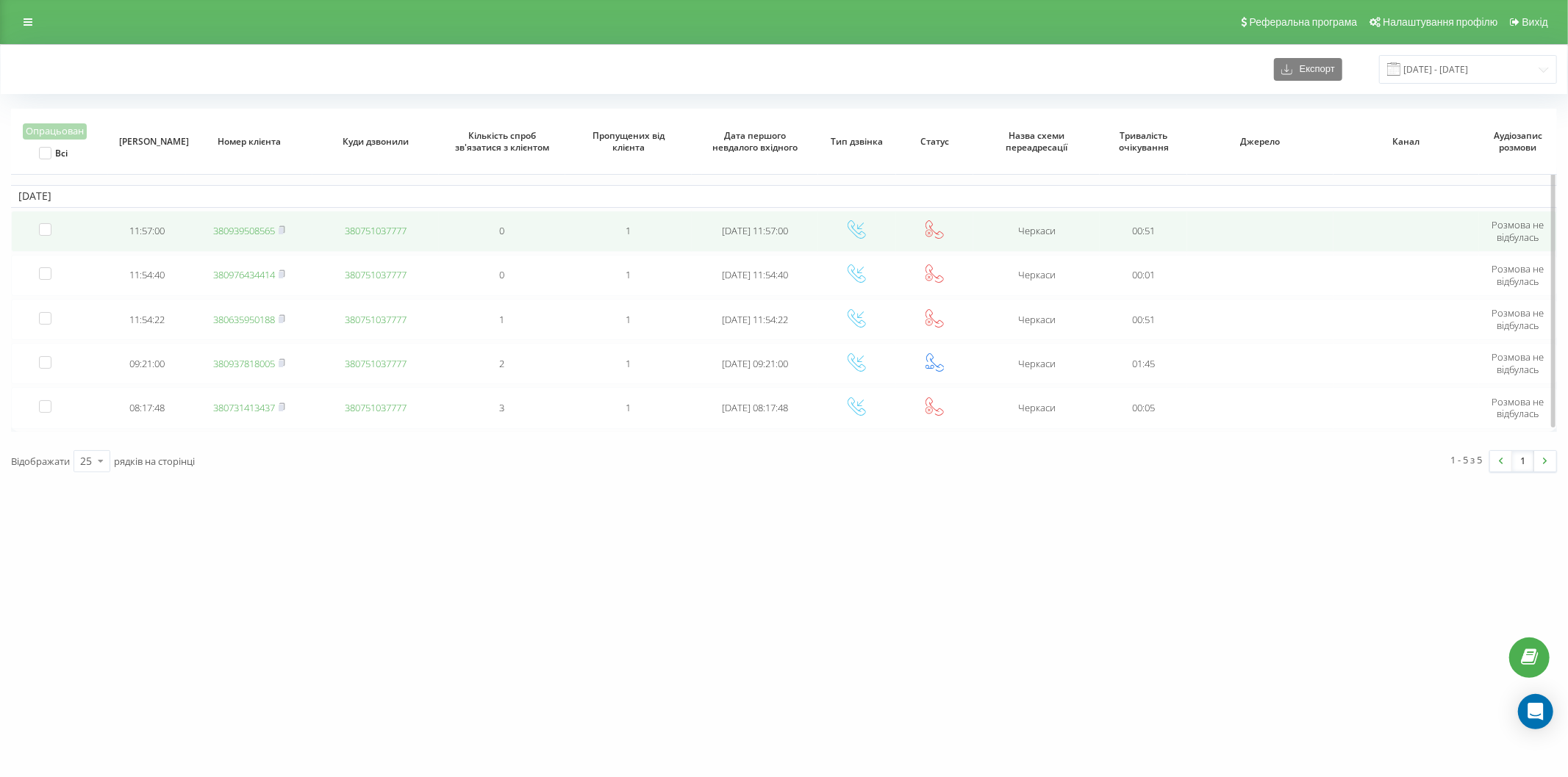
click at [248, 229] on link "380939508565" at bounding box center [243, 231] width 62 height 13
